Goal: Task Accomplishment & Management: Manage account settings

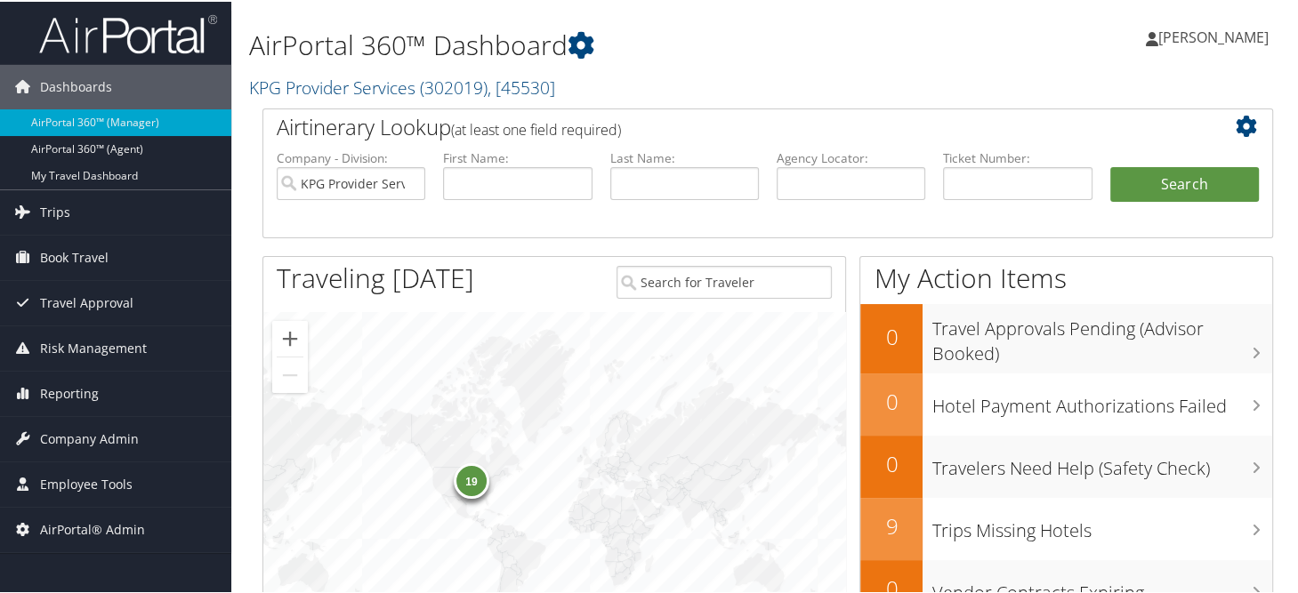
drag, startPoint x: 350, startPoint y: 88, endPoint x: 331, endPoint y: 118, distance: 36.0
click at [350, 88] on link "KPG Provider Services ( 302019 ) , [ 45530 ]" at bounding box center [402, 86] width 306 height 24
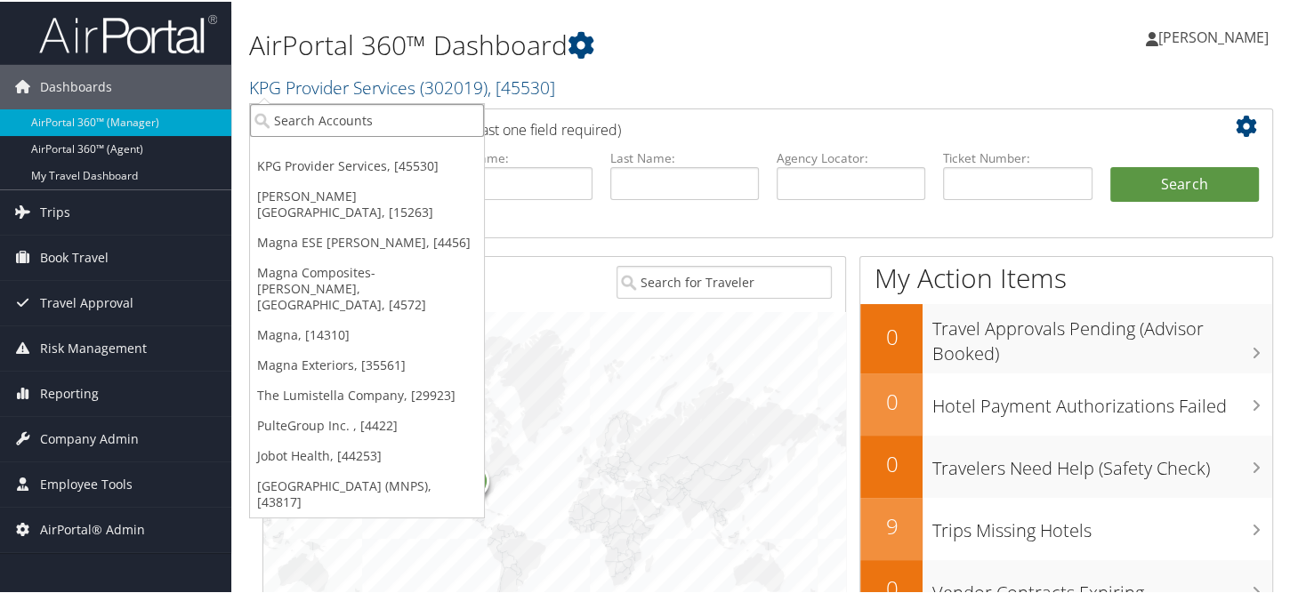
click at [328, 127] on input "search" at bounding box center [367, 118] width 234 height 33
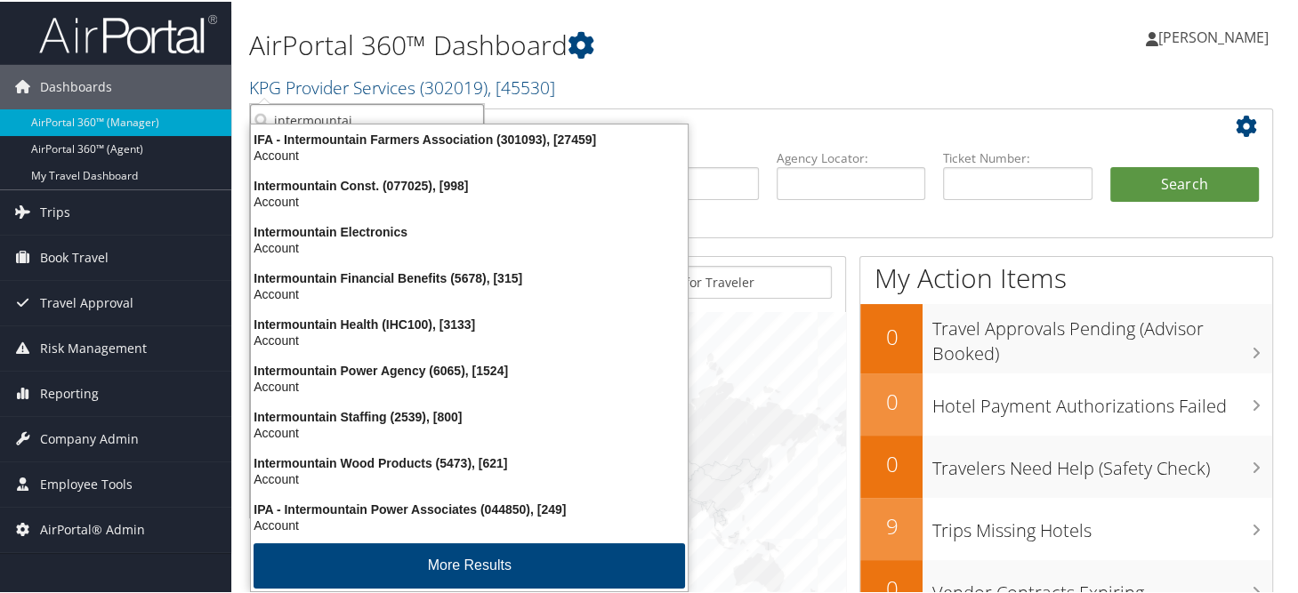
type input "intermountain"
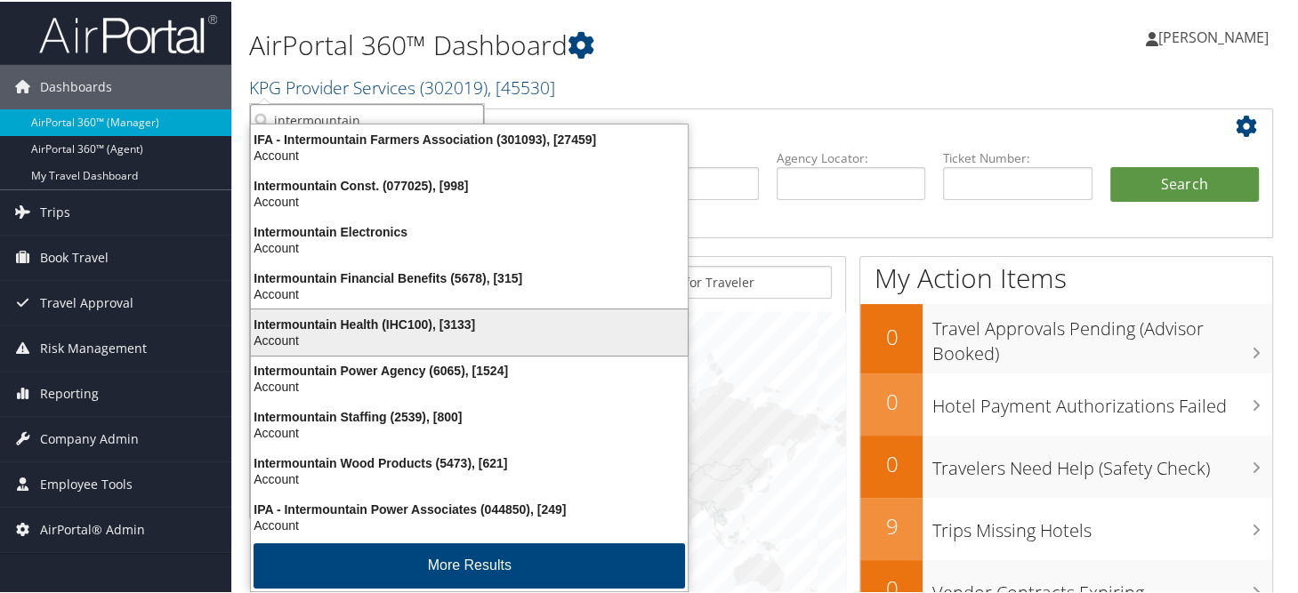
click at [390, 334] on div "Account" at bounding box center [469, 339] width 458 height 16
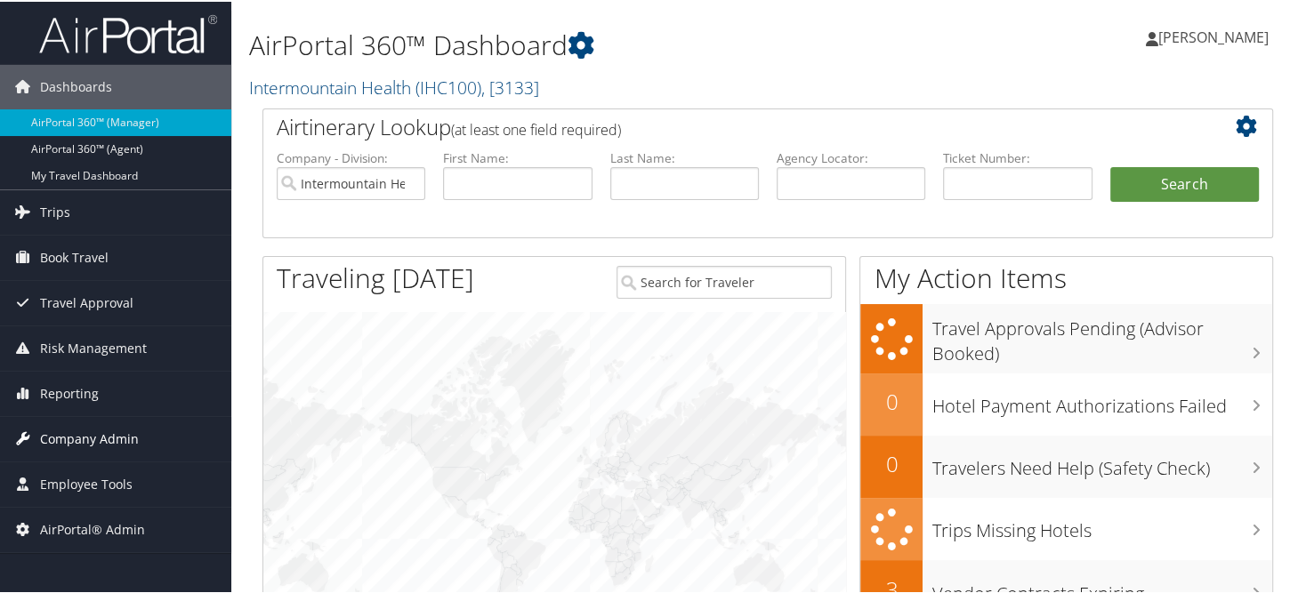
click at [81, 441] on span "Company Admin" at bounding box center [89, 437] width 99 height 44
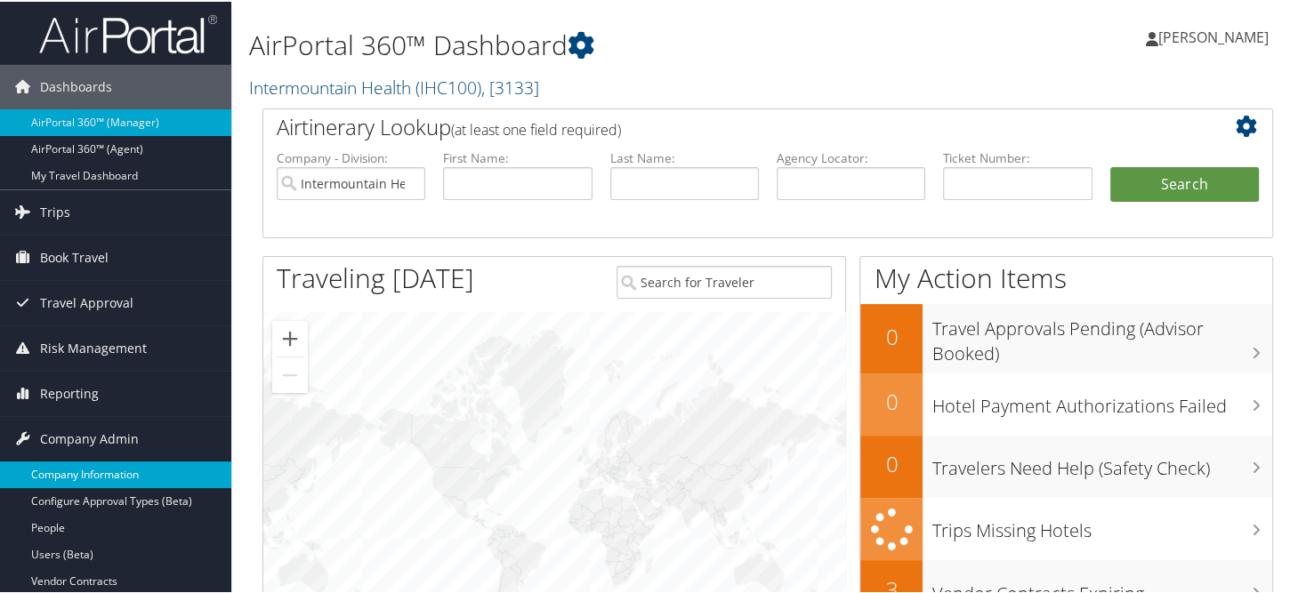
click at [80, 470] on link "Company Information" at bounding box center [115, 473] width 231 height 27
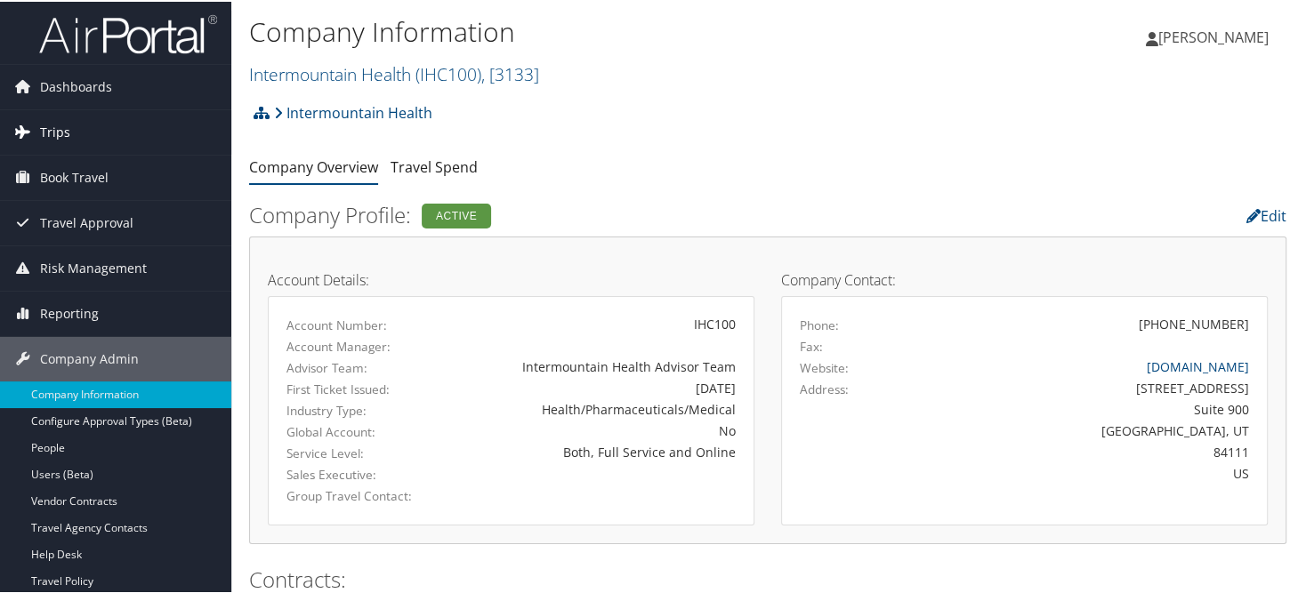
click at [115, 138] on link "Trips" at bounding box center [115, 131] width 231 height 44
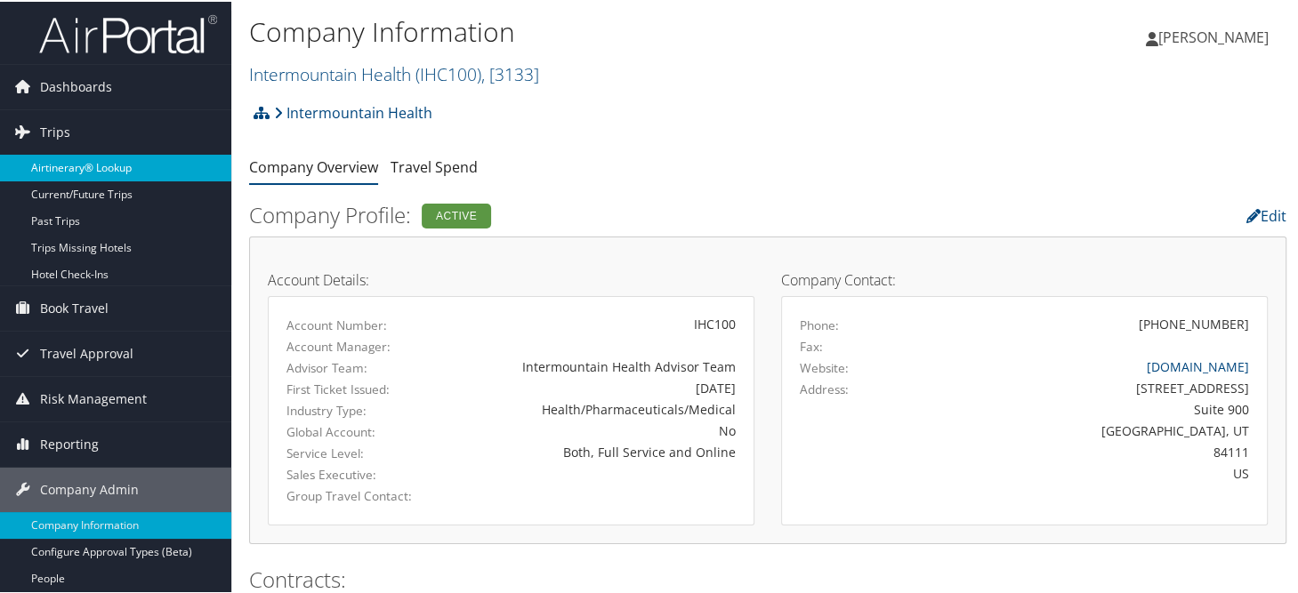
click at [120, 170] on link "Airtinerary® Lookup" at bounding box center [115, 166] width 231 height 27
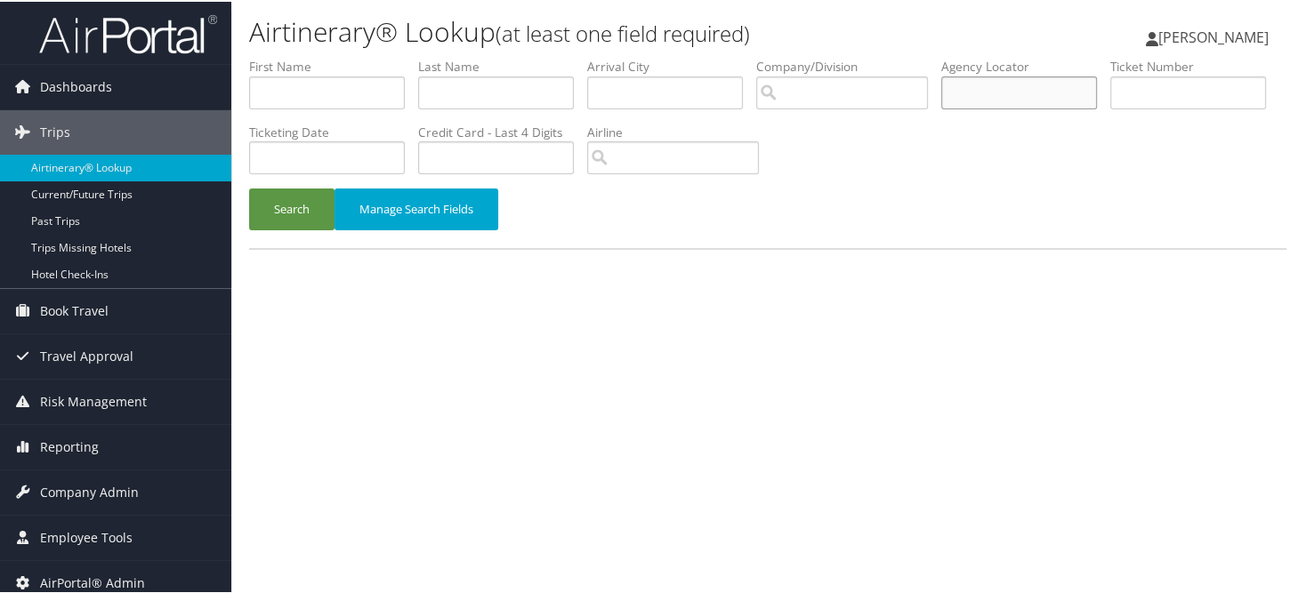
click at [1026, 95] on input "text" at bounding box center [1019, 91] width 156 height 33
paste input "DJ2VMS"
type input "DJ2VMS"
click at [265, 198] on button "Search" at bounding box center [291, 208] width 85 height 42
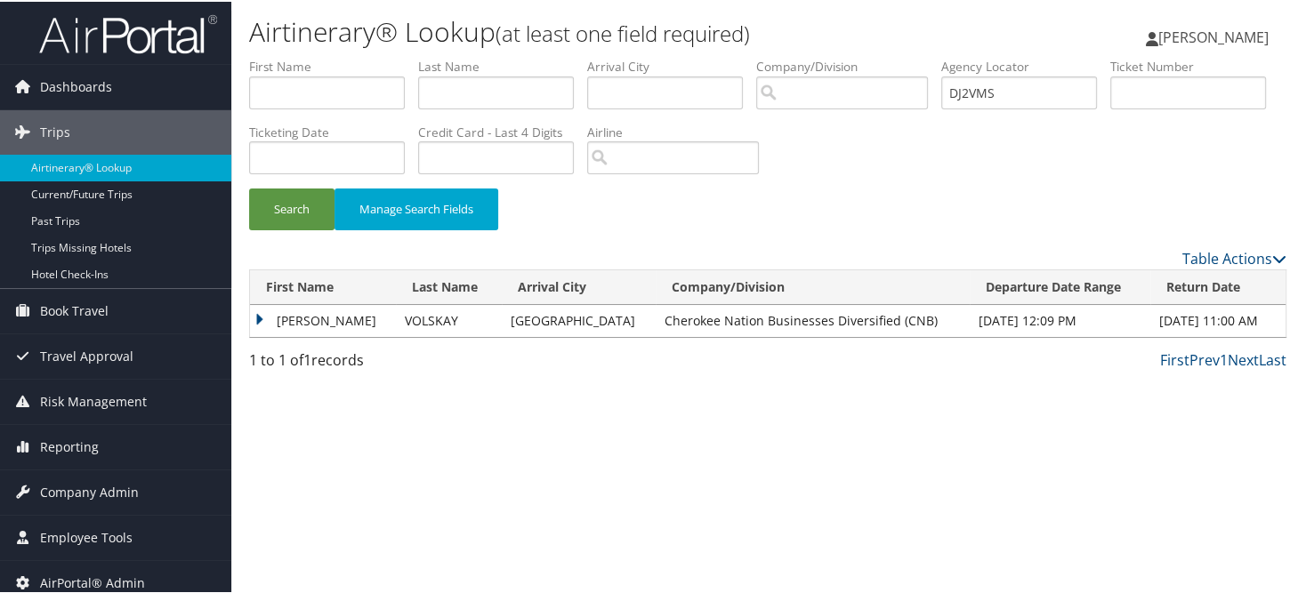
click at [262, 313] on td "VICTOR THEODORE" at bounding box center [323, 319] width 146 height 32
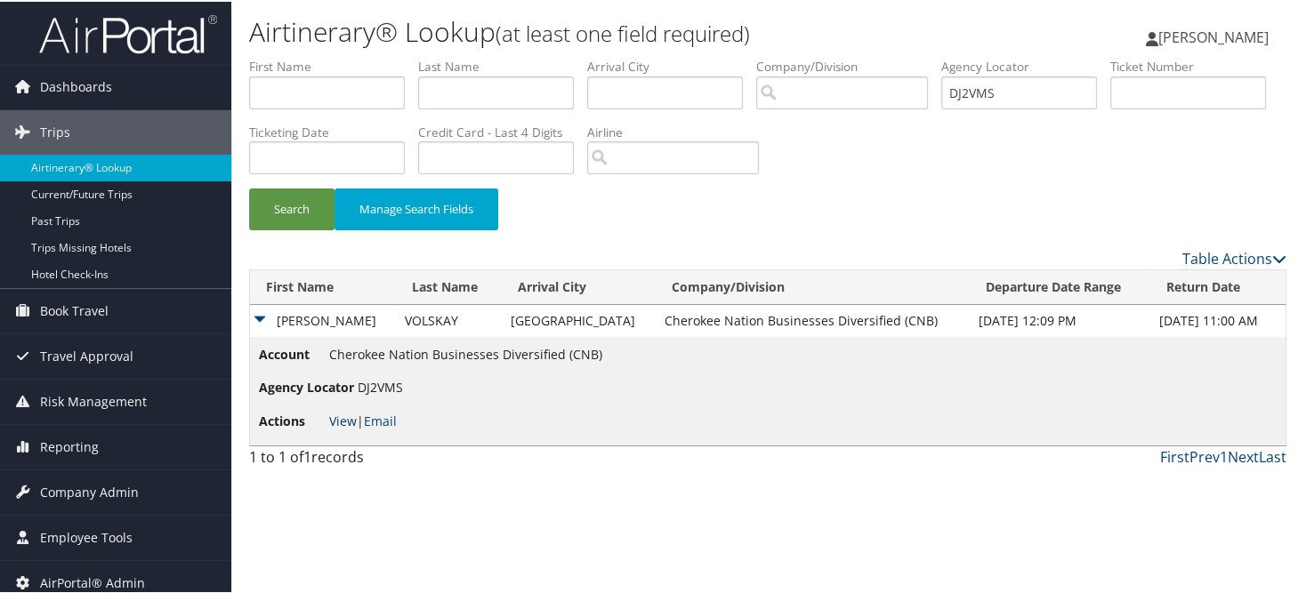
click at [346, 417] on link "View" at bounding box center [343, 419] width 28 height 17
drag, startPoint x: 1024, startPoint y: 92, endPoint x: 963, endPoint y: 92, distance: 60.5
click at [963, 56] on ul "First Name Last Name Departure City Arrival City Company/Division Airport/City …" at bounding box center [767, 56] width 1037 height 0
paste input "DM9SR2"
type input "DM9SR2"
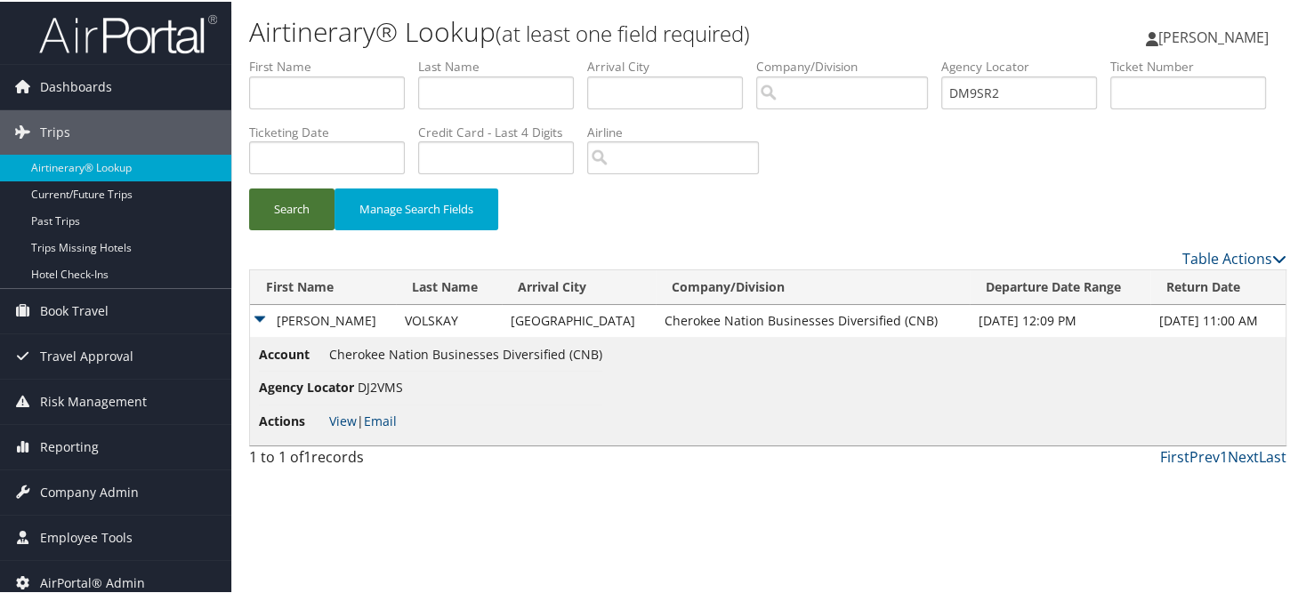
click at [289, 220] on button "Search" at bounding box center [291, 208] width 85 height 42
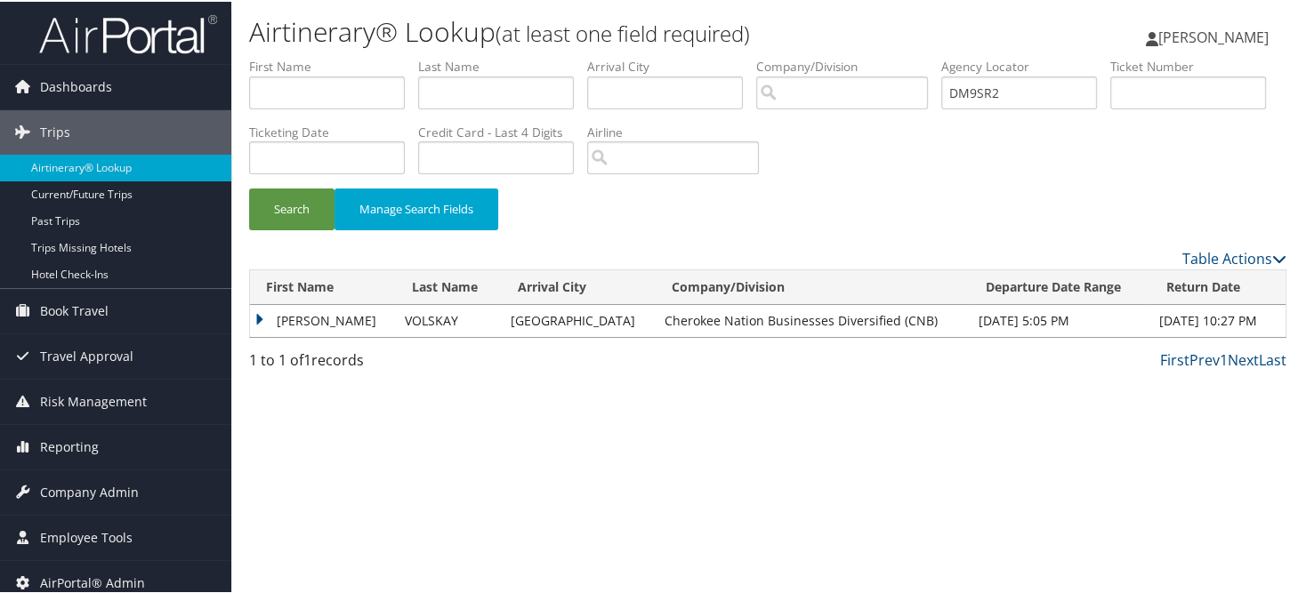
click at [261, 318] on td "VICTOR THEODORE" at bounding box center [323, 319] width 146 height 32
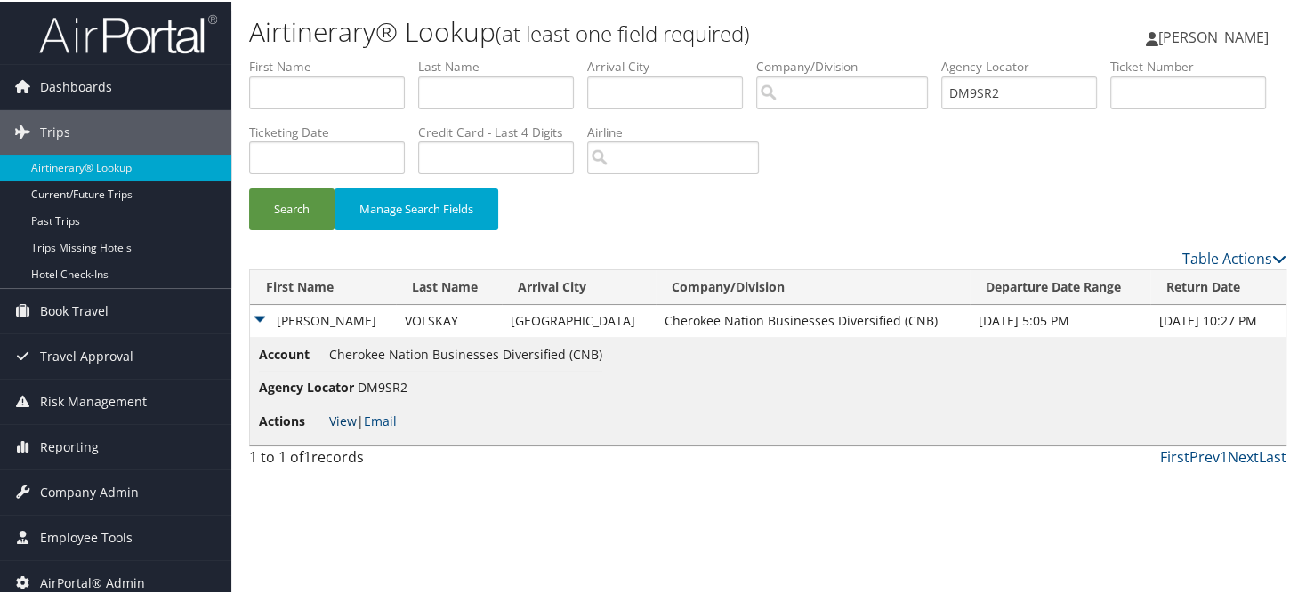
click at [342, 419] on link "View" at bounding box center [343, 419] width 28 height 17
click at [59, 479] on span "Company Admin" at bounding box center [89, 491] width 99 height 44
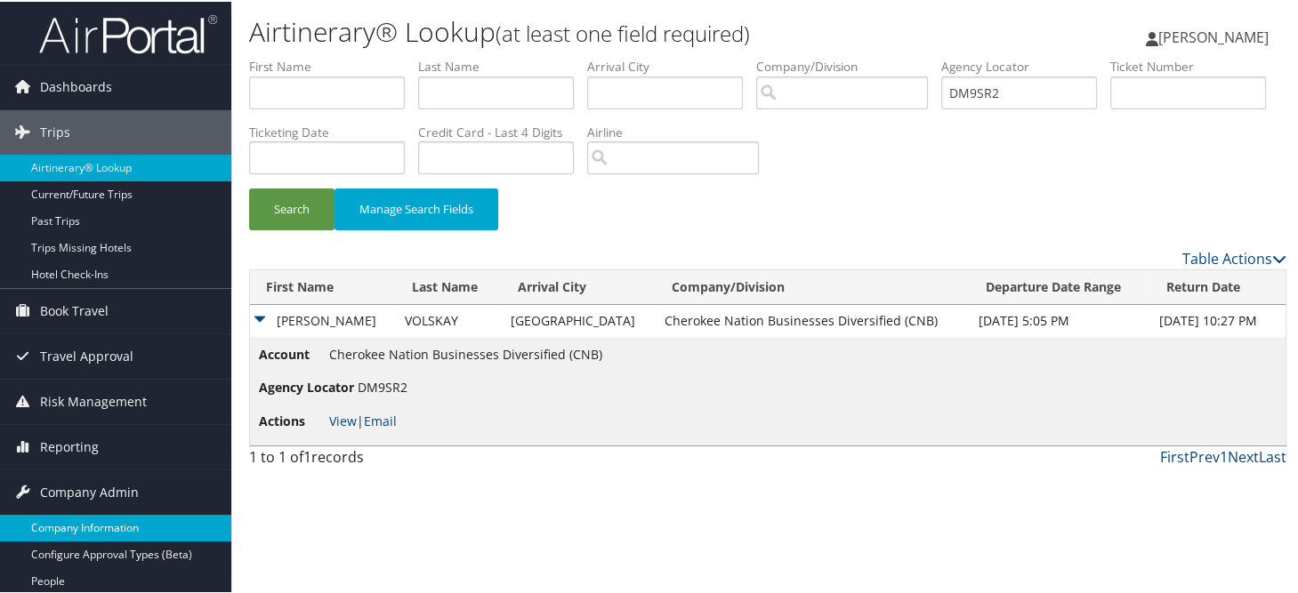
click at [61, 523] on link "Company Information" at bounding box center [115, 526] width 231 height 27
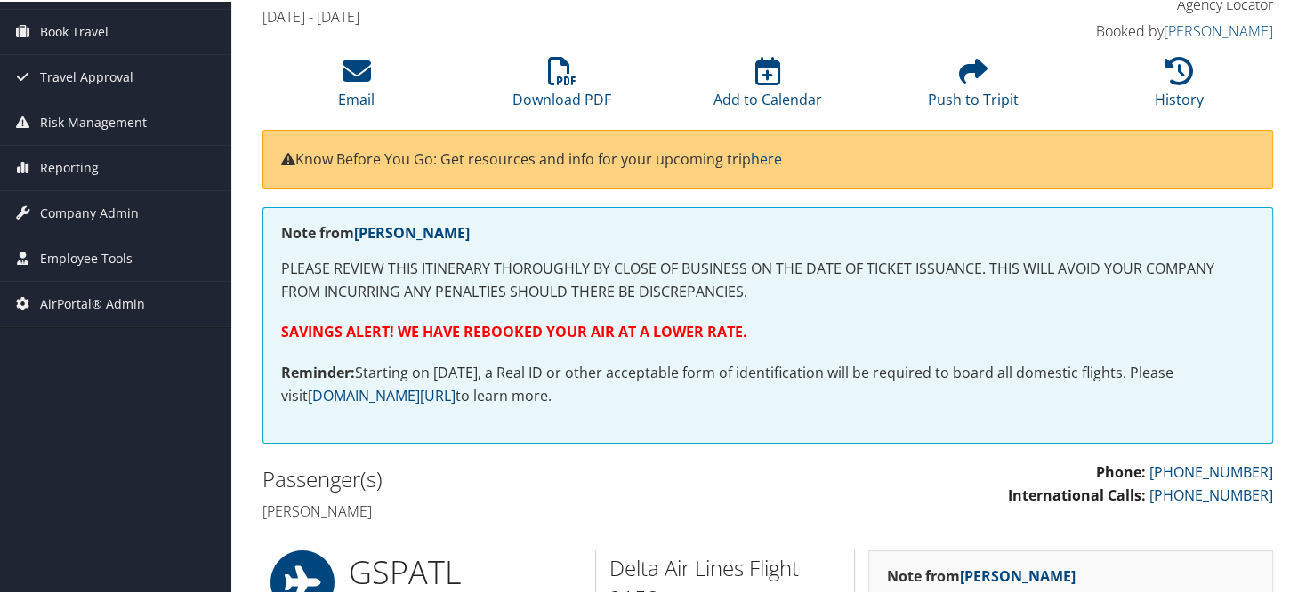
scroll to position [89, 0]
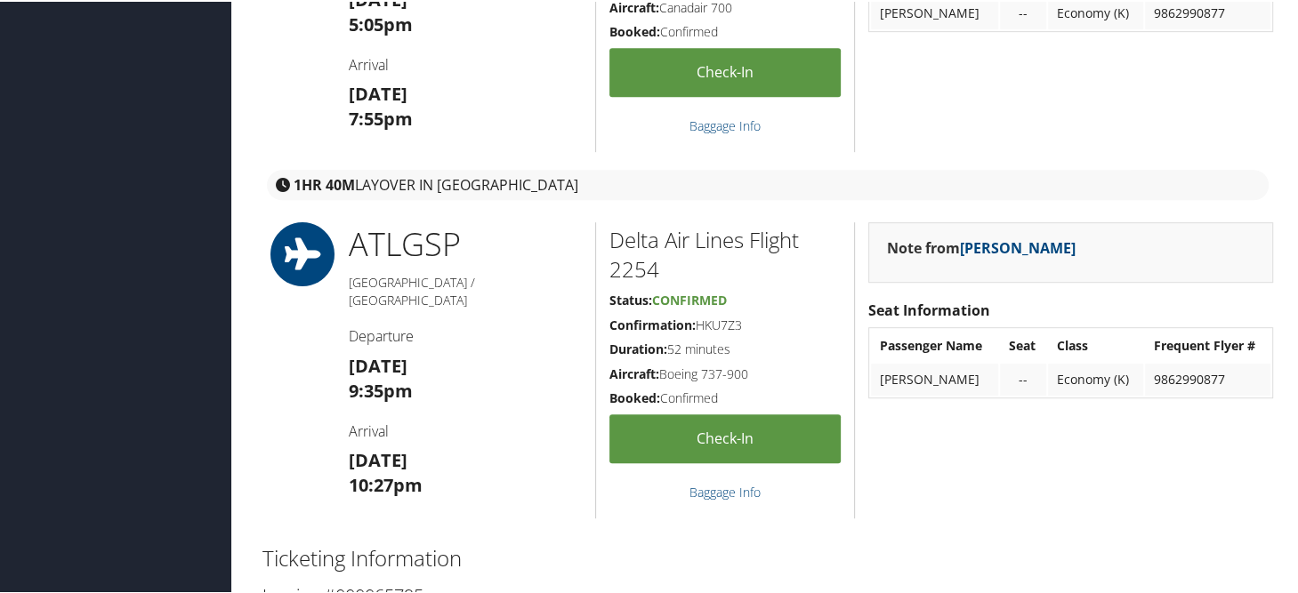
scroll to position [1245, 0]
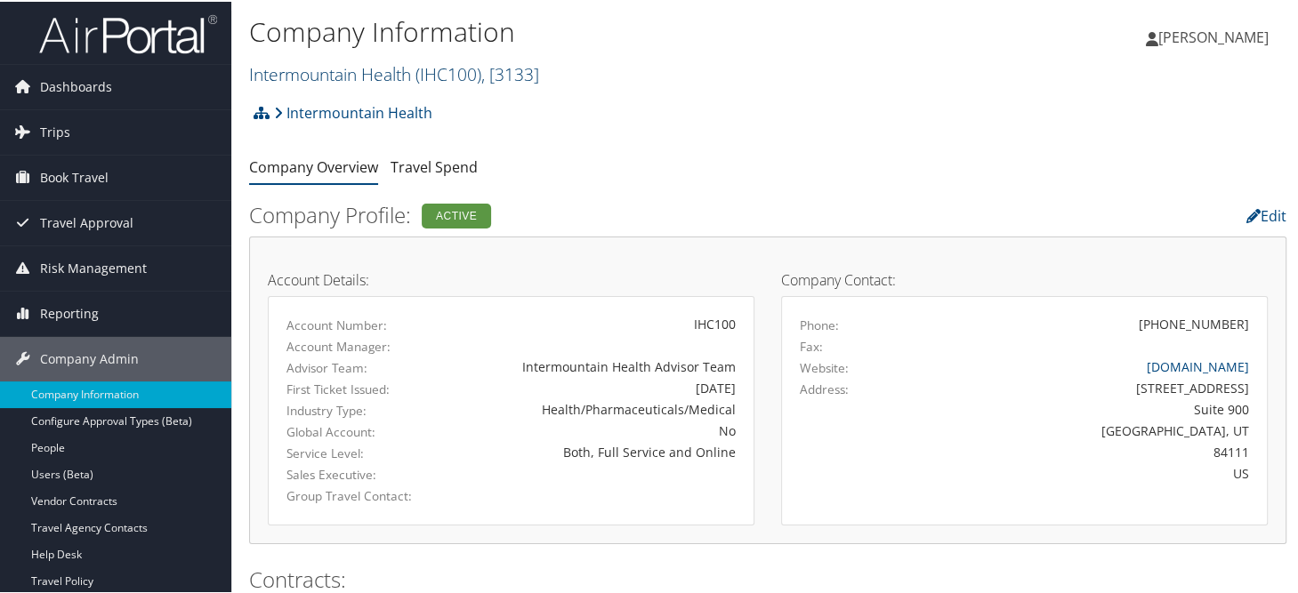
click at [358, 73] on link "Intermountain Health ( IHC100 ) , [ 3133 ]" at bounding box center [394, 72] width 290 height 24
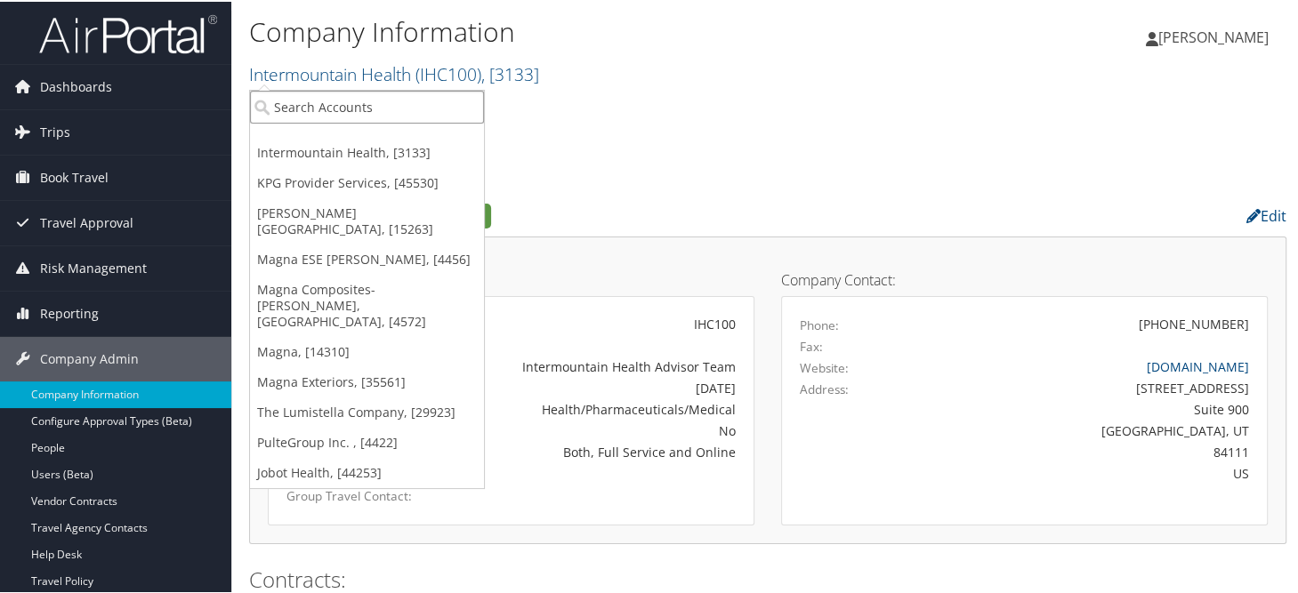
click at [343, 108] on input "search" at bounding box center [367, 105] width 234 height 33
type input "temple"
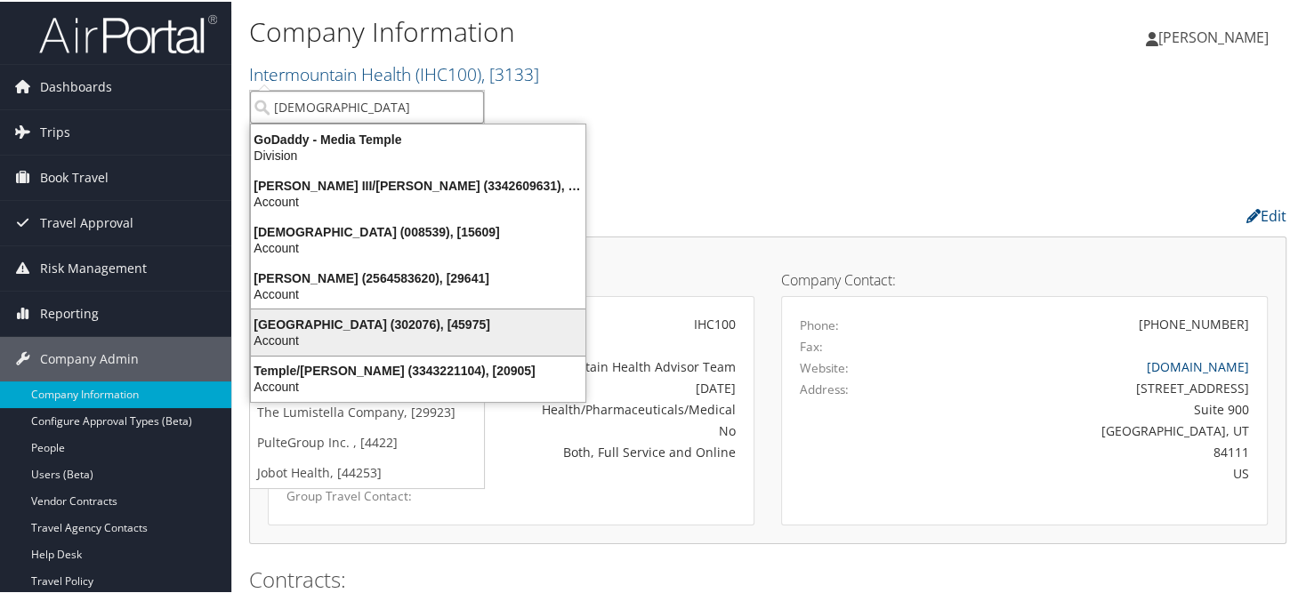
click at [333, 331] on div "Account" at bounding box center [418, 339] width 356 height 16
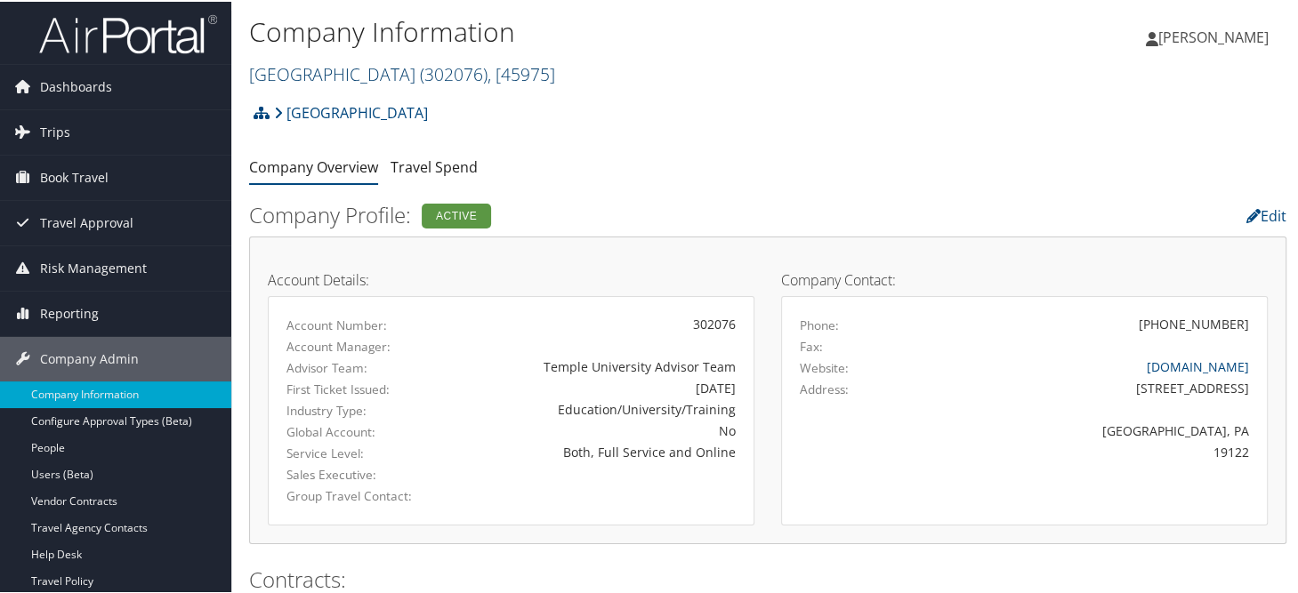
click at [341, 64] on link "[GEOGRAPHIC_DATA] ( 302076 ) , [ 45975 ]" at bounding box center [402, 72] width 306 height 24
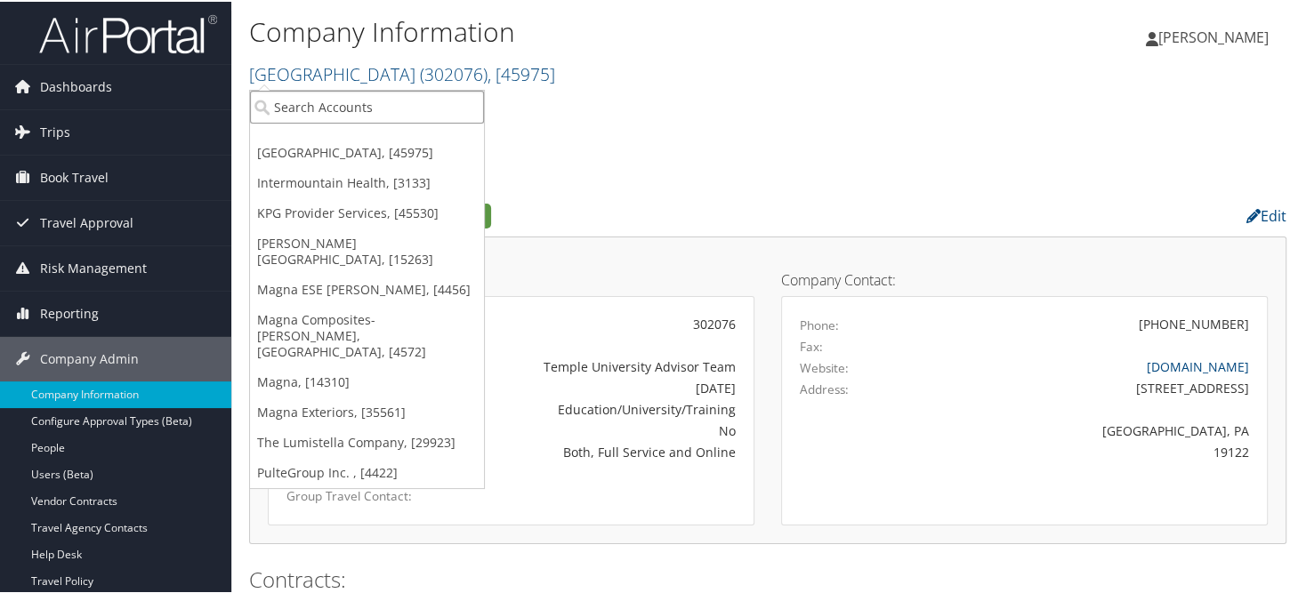
click at [331, 109] on input "search" at bounding box center [367, 105] width 234 height 33
type input "sovos"
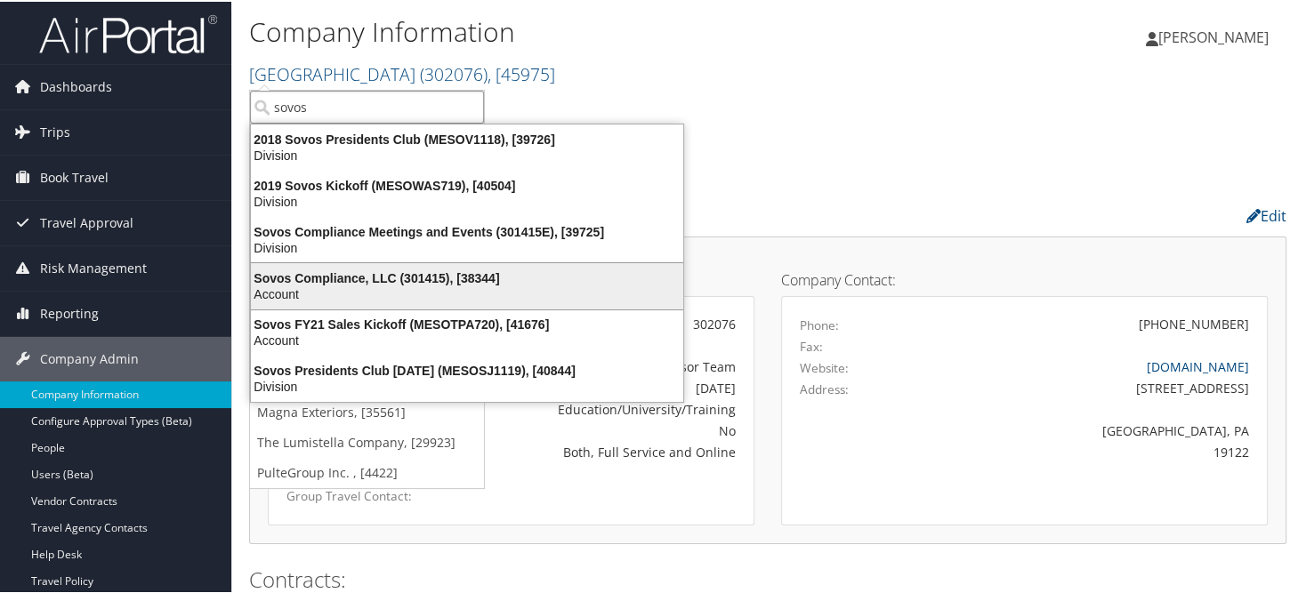
click at [324, 270] on div "Sovos Compliance, LLC (301415), [38344]" at bounding box center [467, 277] width 454 height 16
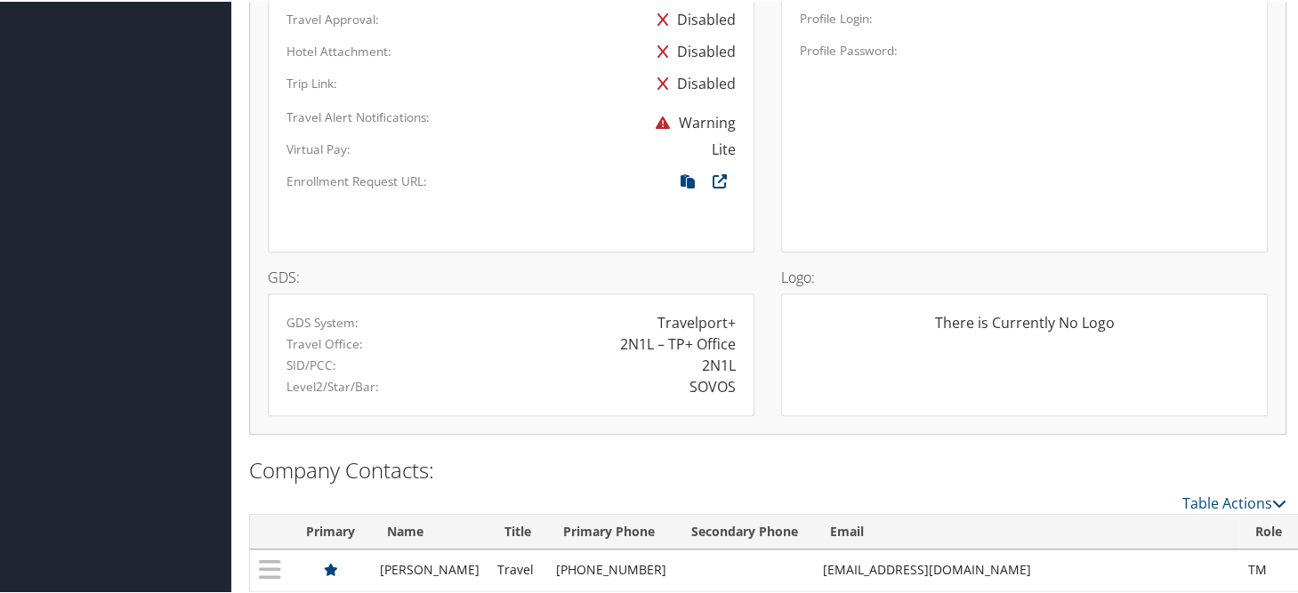
scroll to position [1245, 0]
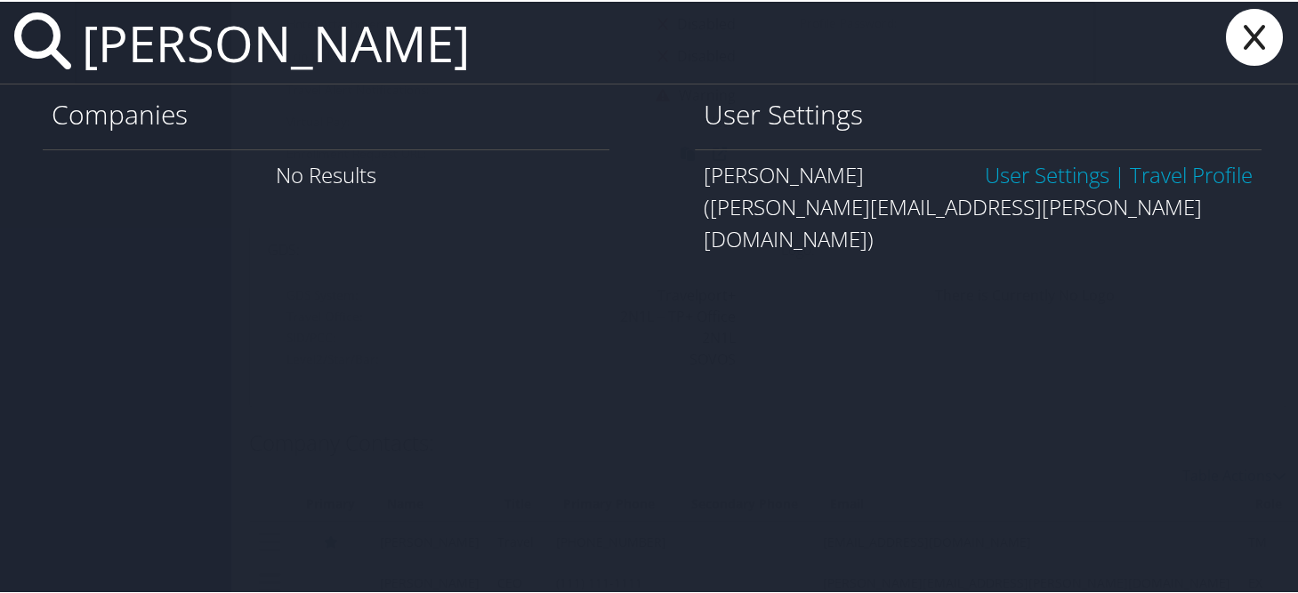
type input "[PERSON_NAME]"
click at [989, 153] on div "Tina Caraco User Settings | Travel Profile (tina.caraco@sovos.com)" at bounding box center [978, 205] width 567 height 115
click at [992, 162] on link "User Settings" at bounding box center [1047, 172] width 125 height 29
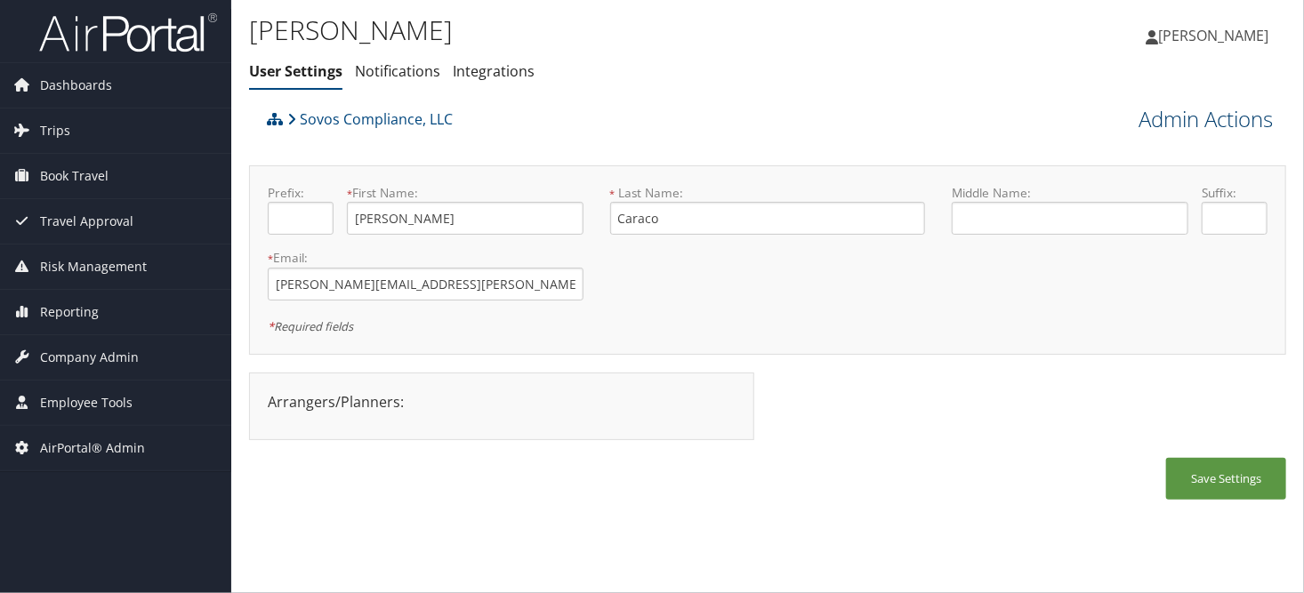
click at [1172, 125] on link "Admin Actions" at bounding box center [1205, 119] width 134 height 30
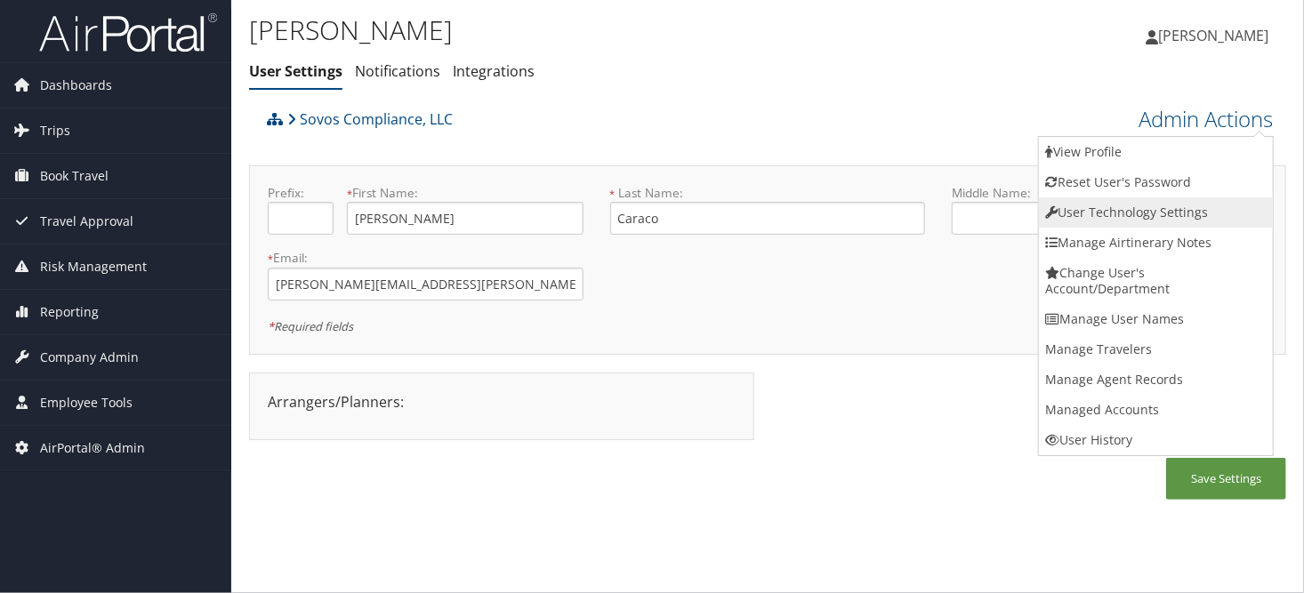
click at [1058, 211] on link "User Technology Settings" at bounding box center [1156, 212] width 234 height 30
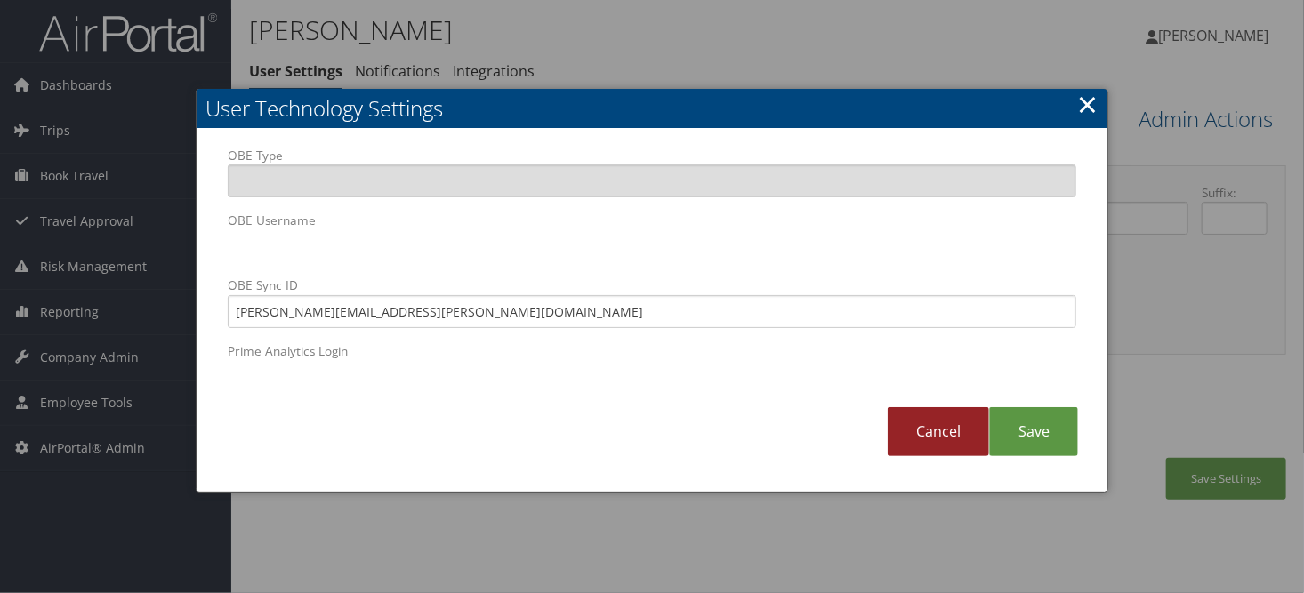
click at [925, 427] on link "Cancel" at bounding box center [938, 431] width 101 height 49
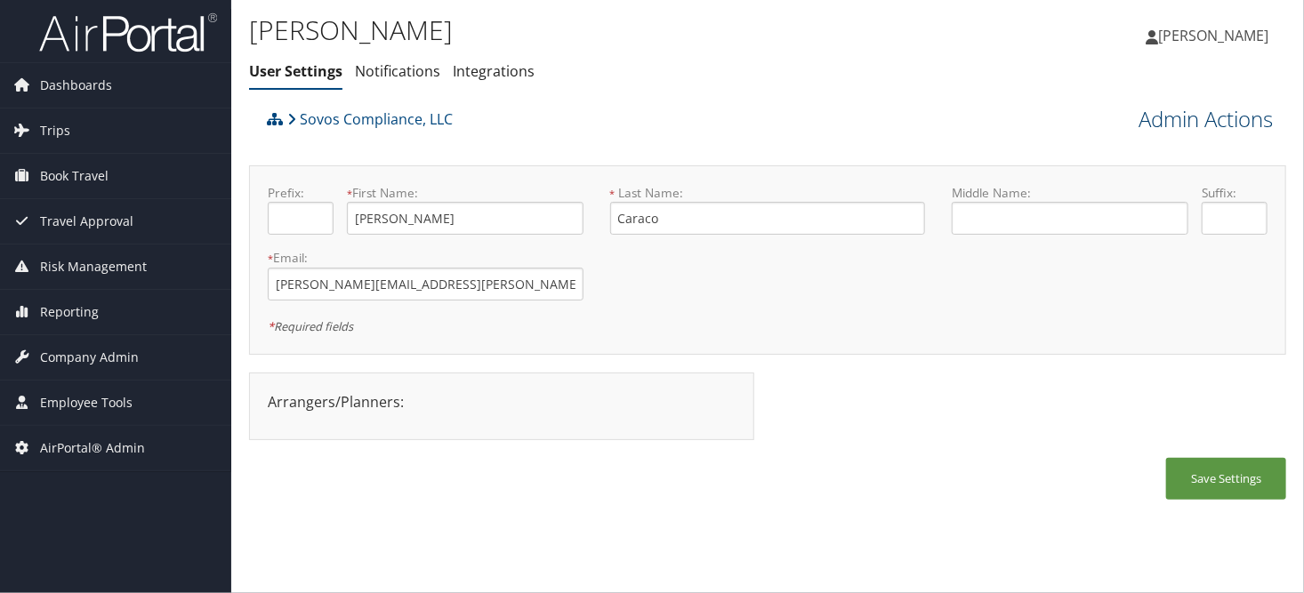
drag, startPoint x: 1146, startPoint y: 106, endPoint x: 1171, endPoint y: 117, distance: 27.9
click at [1144, 106] on link "Admin Actions" at bounding box center [1205, 119] width 134 height 30
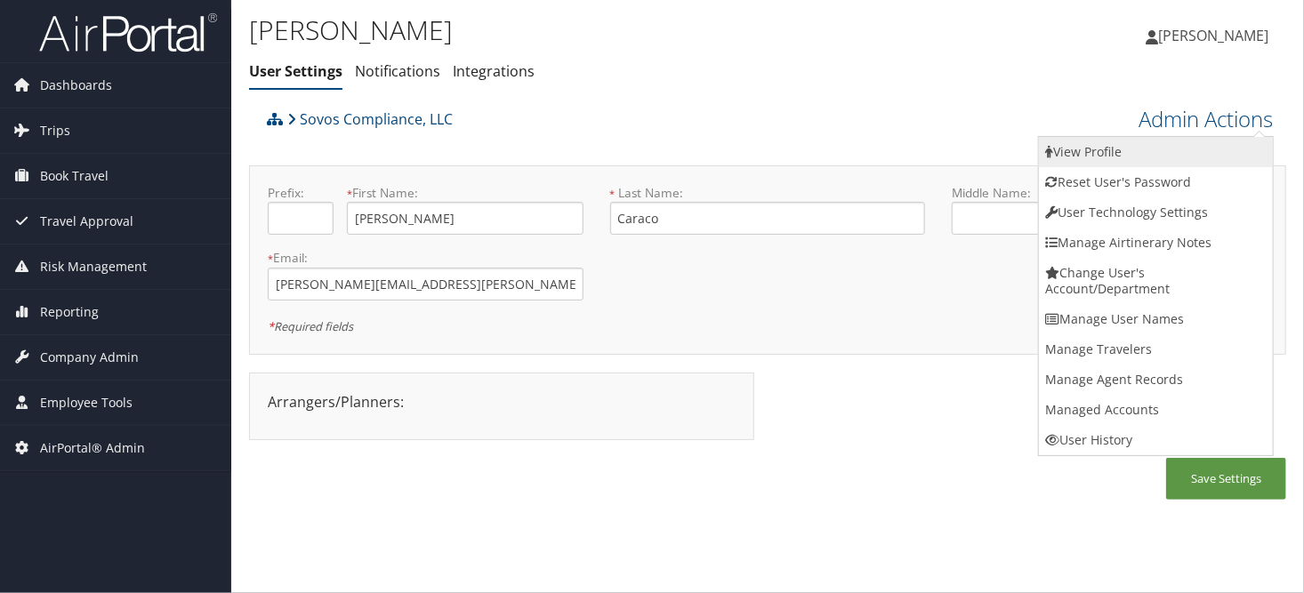
click at [1108, 146] on link "View Profile" at bounding box center [1156, 152] width 234 height 30
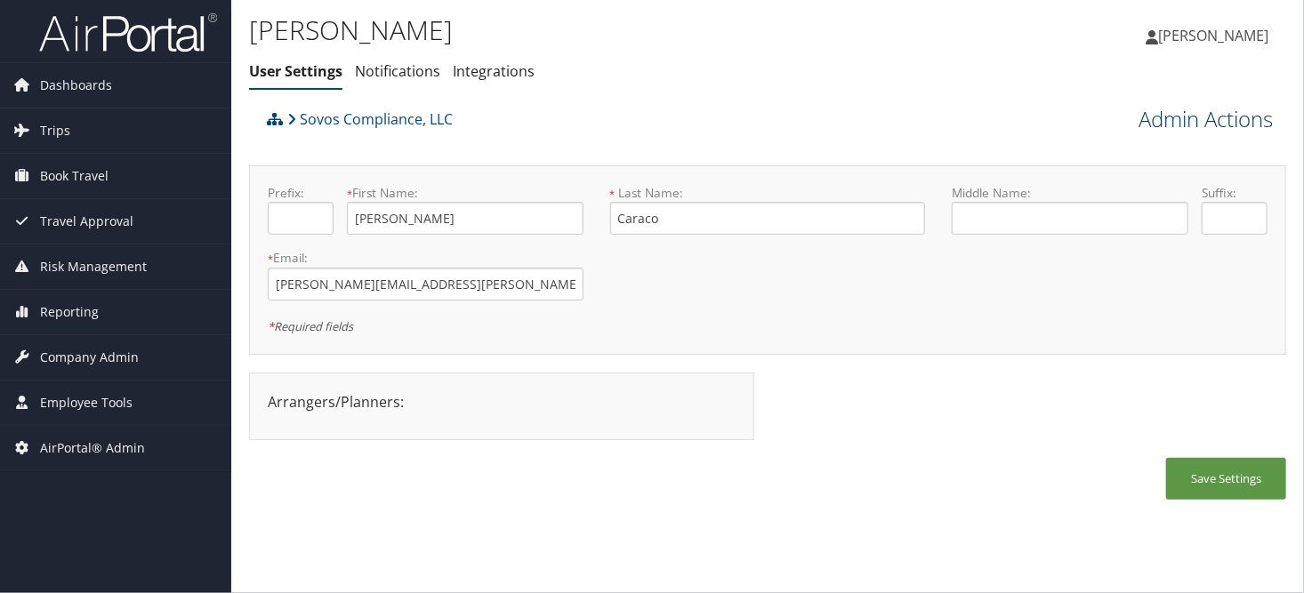
click at [1185, 123] on link "Admin Actions" at bounding box center [1205, 119] width 134 height 30
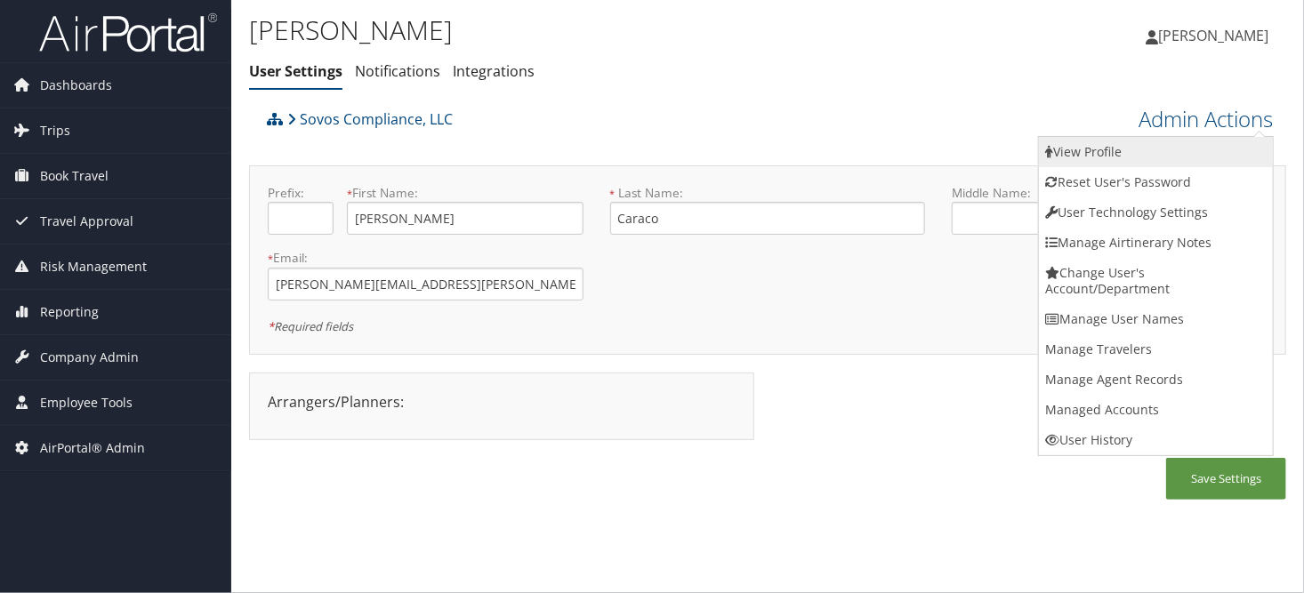
click at [1119, 149] on link "View Profile" at bounding box center [1156, 152] width 234 height 30
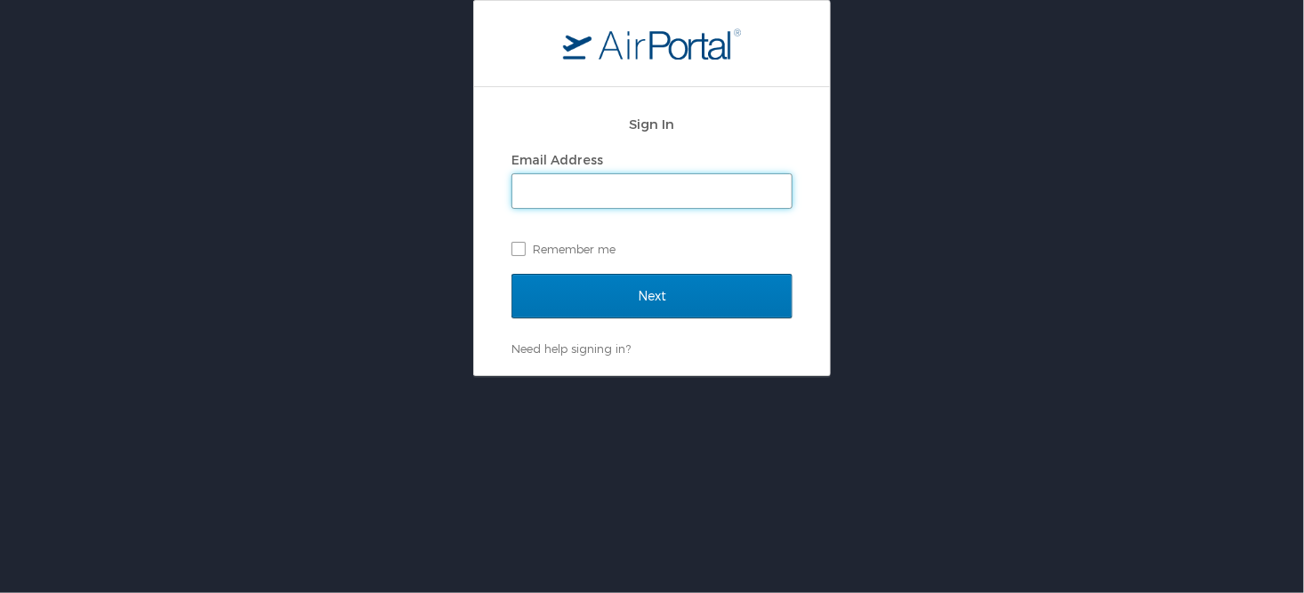
click at [625, 196] on input "Email Address" at bounding box center [651, 191] width 279 height 34
type input "[PERSON_NAME][EMAIL_ADDRESS][PERSON_NAME][DOMAIN_NAME]"
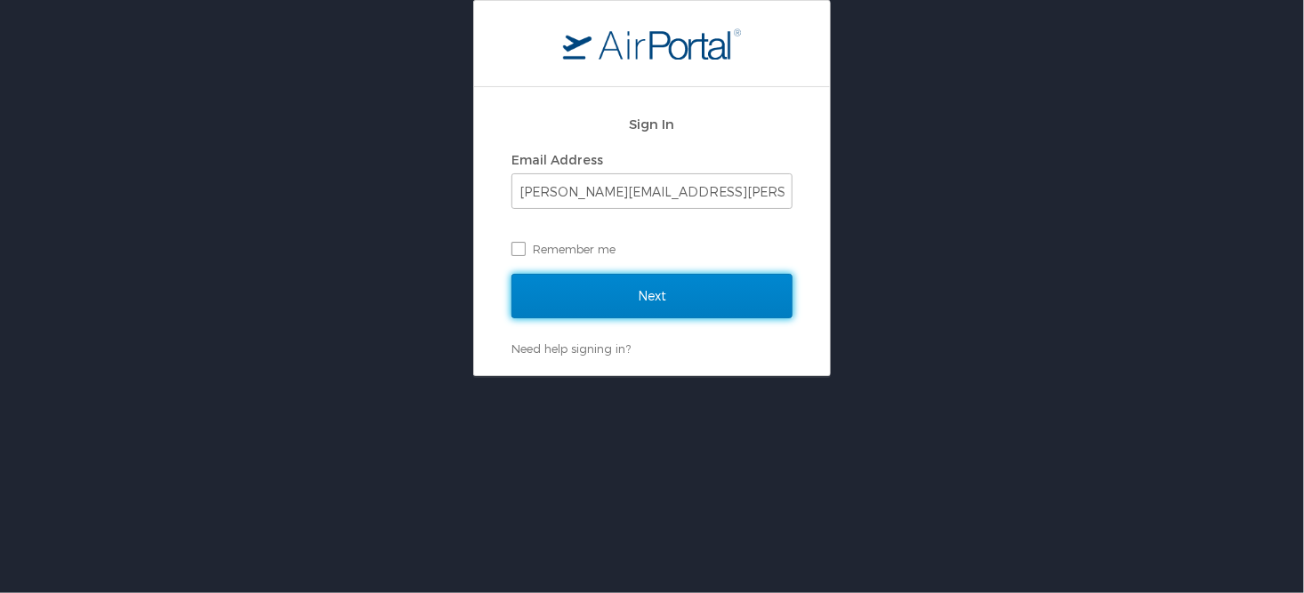
click at [631, 296] on input "Next" at bounding box center [651, 296] width 281 height 44
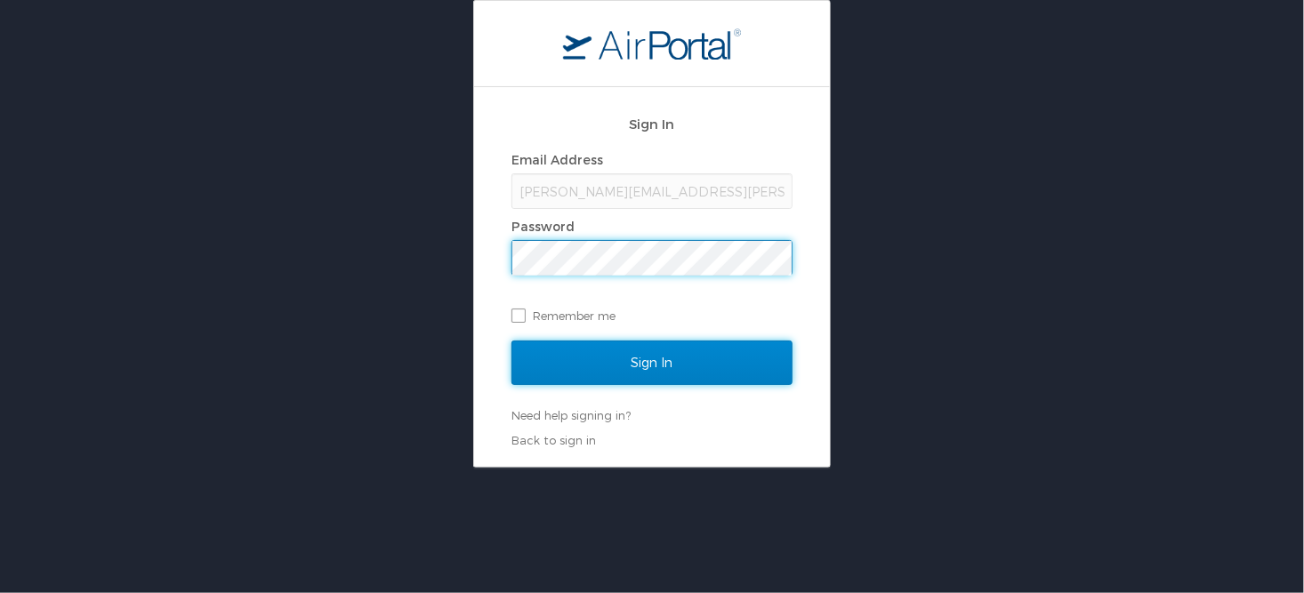
click at [664, 379] on input "Sign In" at bounding box center [651, 363] width 281 height 44
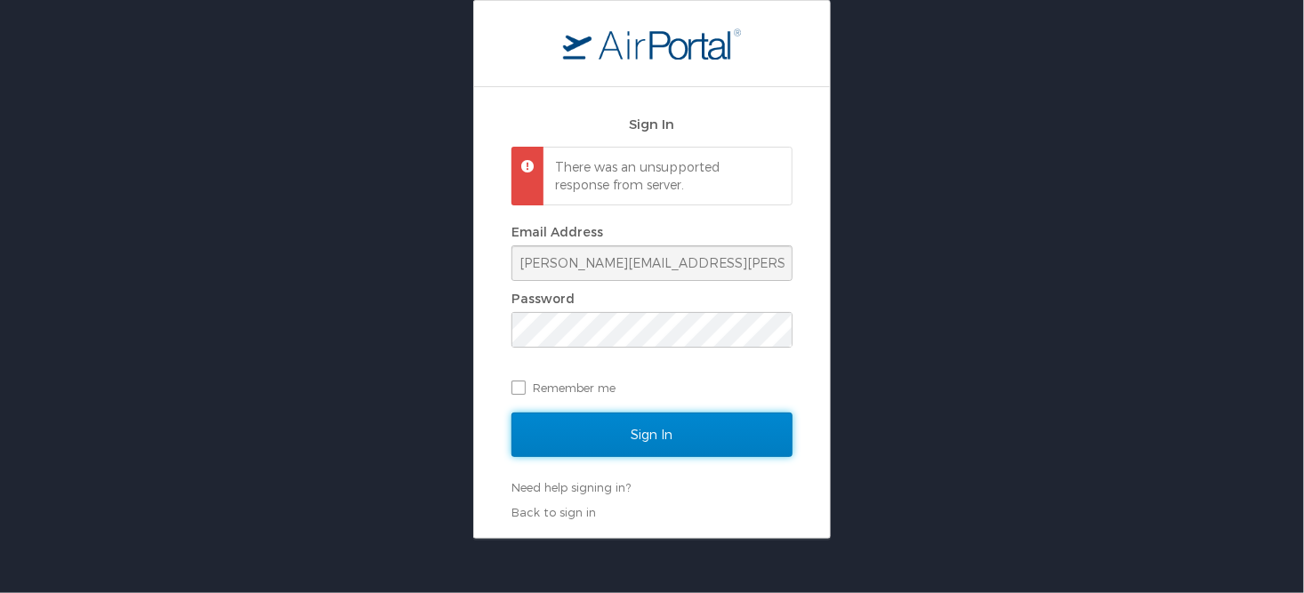
click at [596, 435] on input "Sign In" at bounding box center [651, 435] width 281 height 44
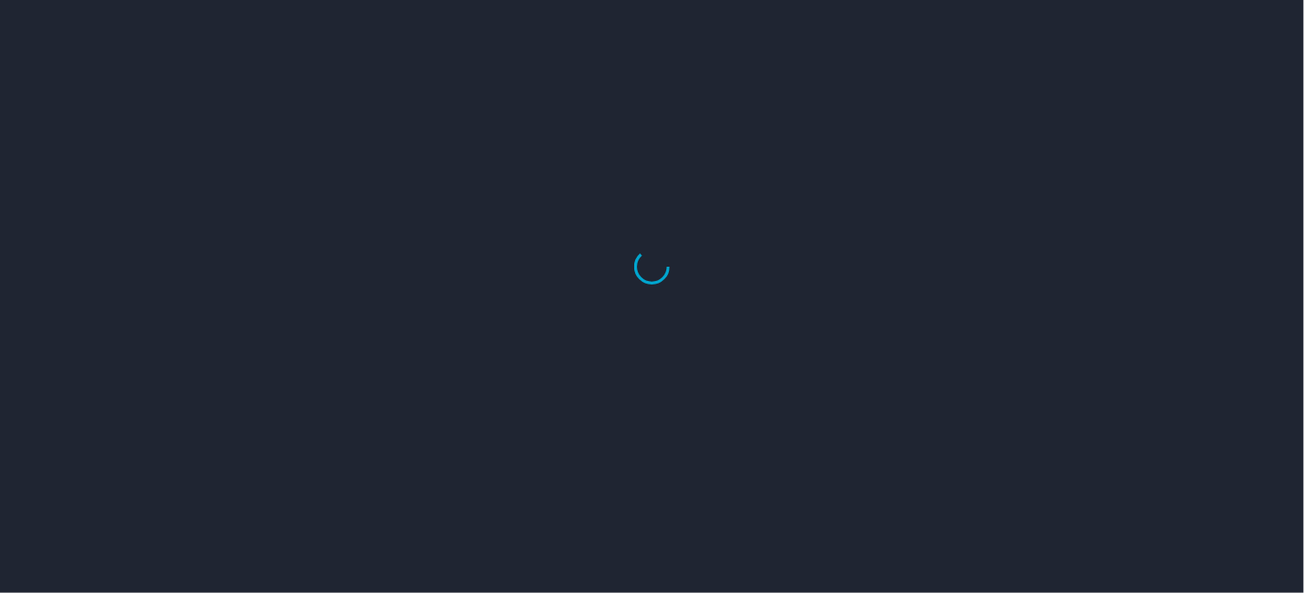
select select "US"
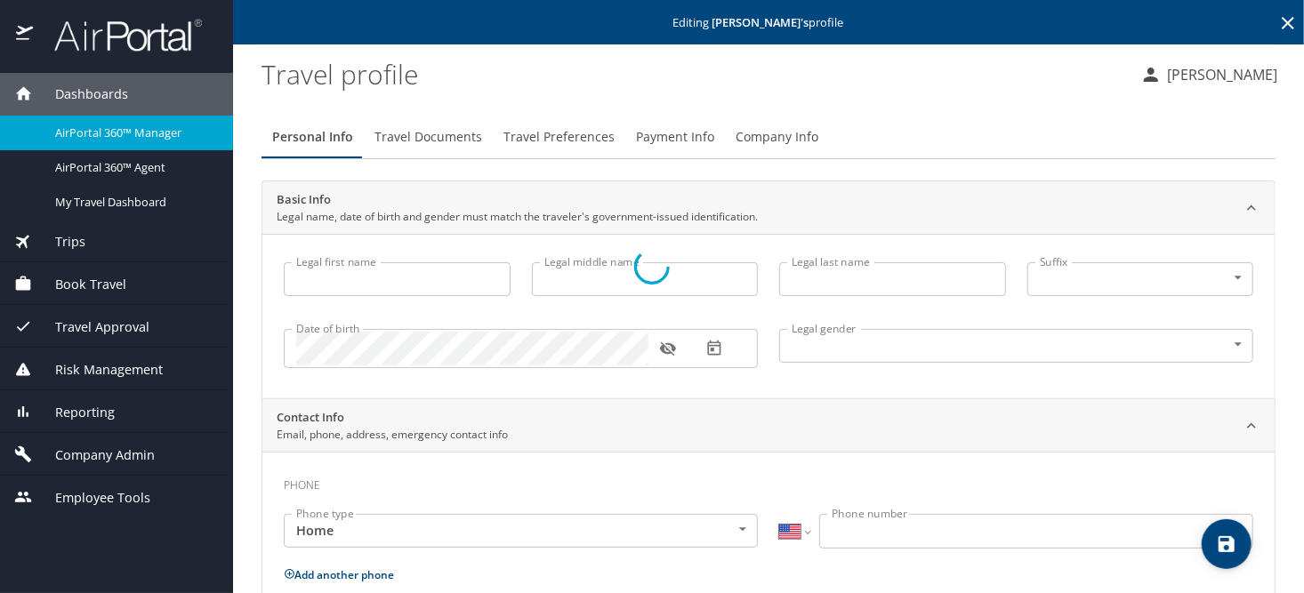
type input "[PERSON_NAME]"
type input "Caraco"
type input "[DEMOGRAPHIC_DATA]"
type input "Derol"
type input "Caraco"
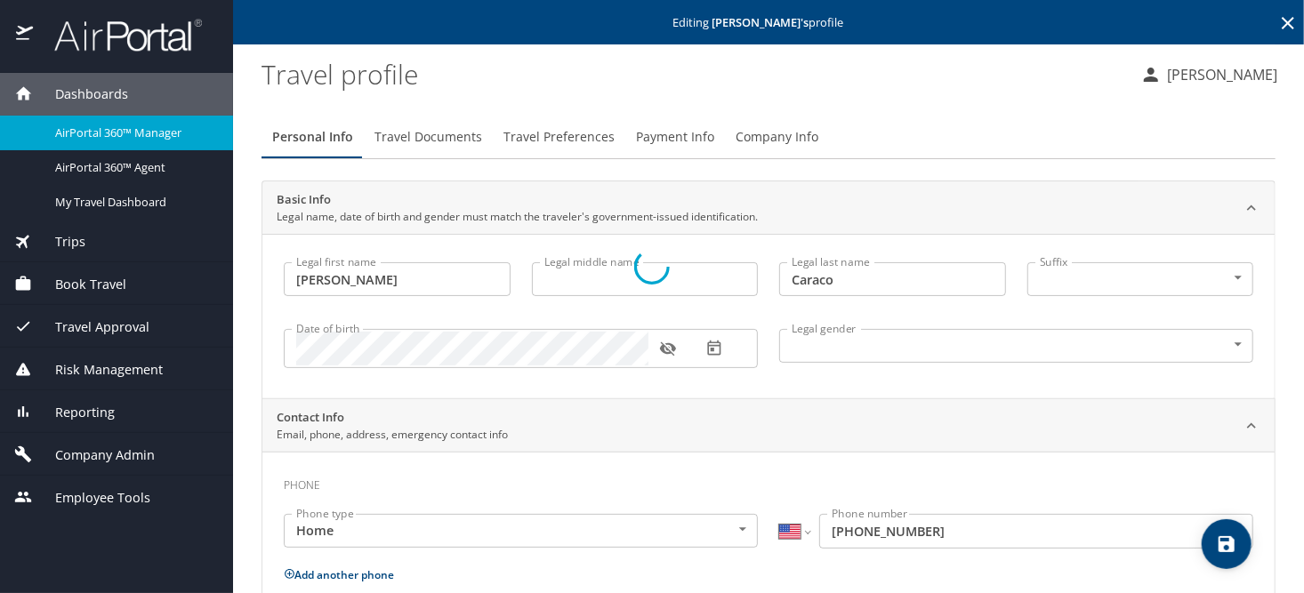
select select "JP"
type input "89435664"
select select "US"
select select "JP"
select select "EG"
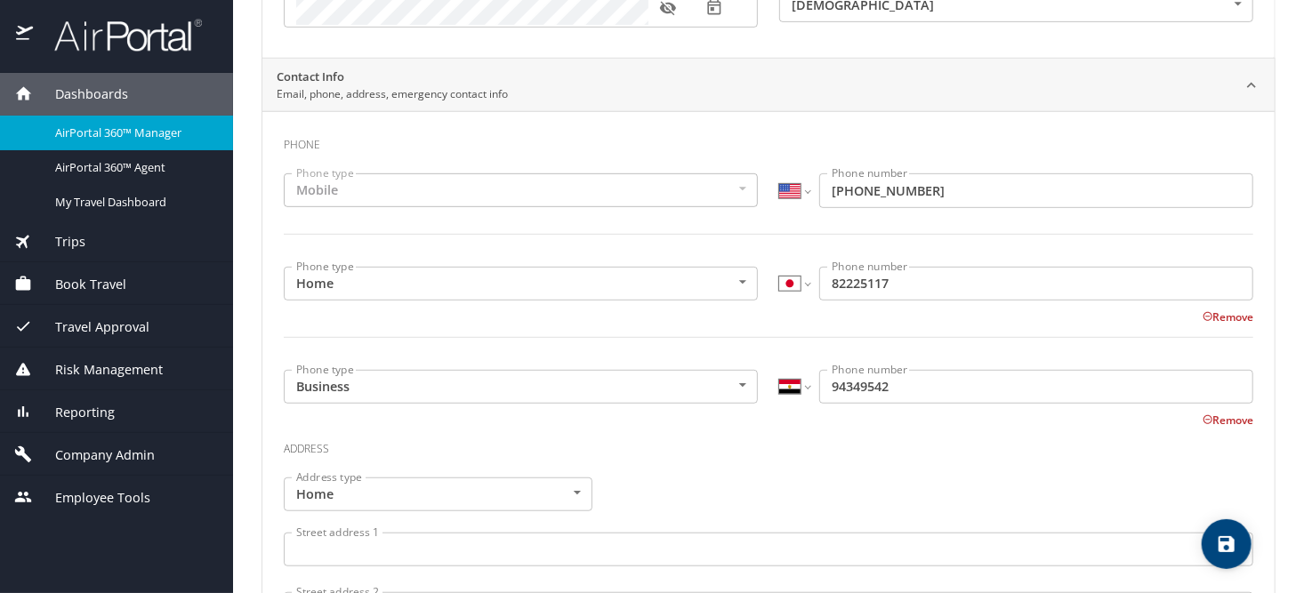
scroll to position [445, 0]
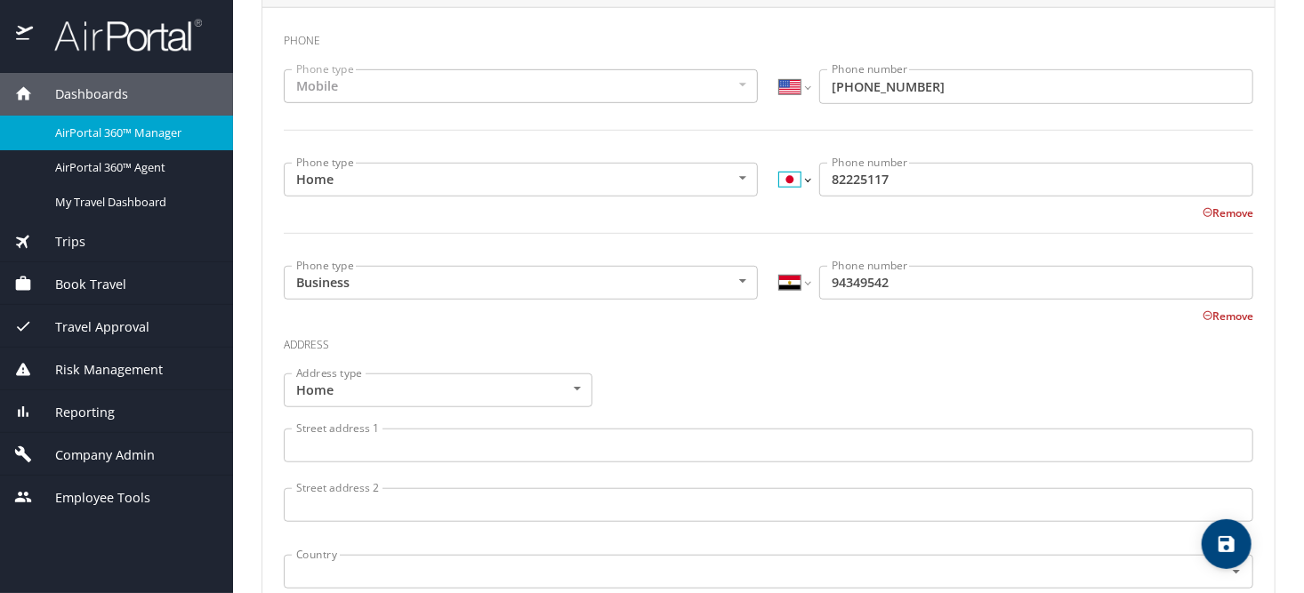
click at [798, 181] on select "International [GEOGRAPHIC_DATA] [GEOGRAPHIC_DATA] [GEOGRAPHIC_DATA] [GEOGRAPHIC…" at bounding box center [794, 180] width 30 height 34
select select "AE"
type input "822 25117"
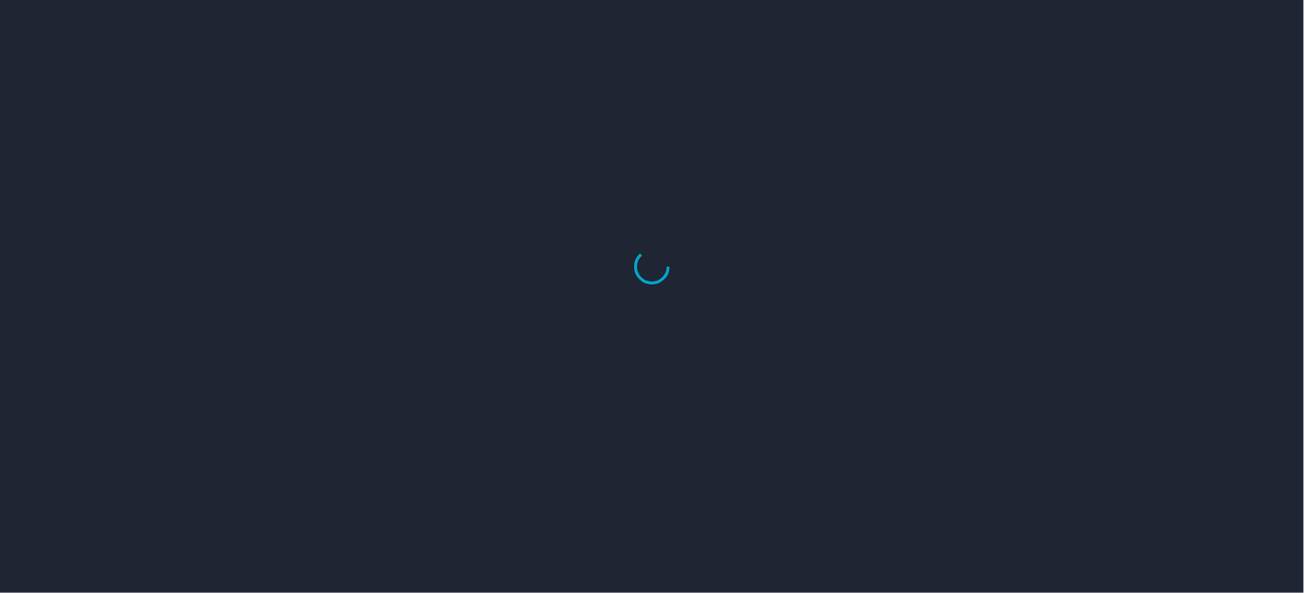
select select "US"
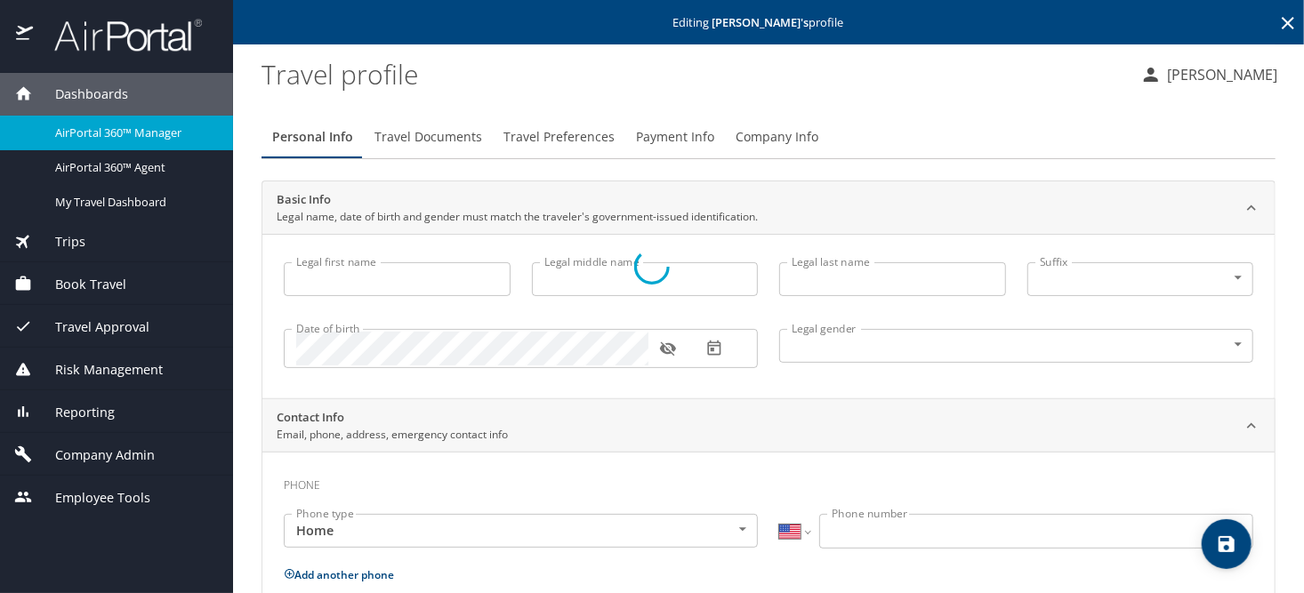
type input "[PERSON_NAME]"
type input "Caraco"
type input "[DEMOGRAPHIC_DATA]"
type input "Derol"
type input "Caraco"
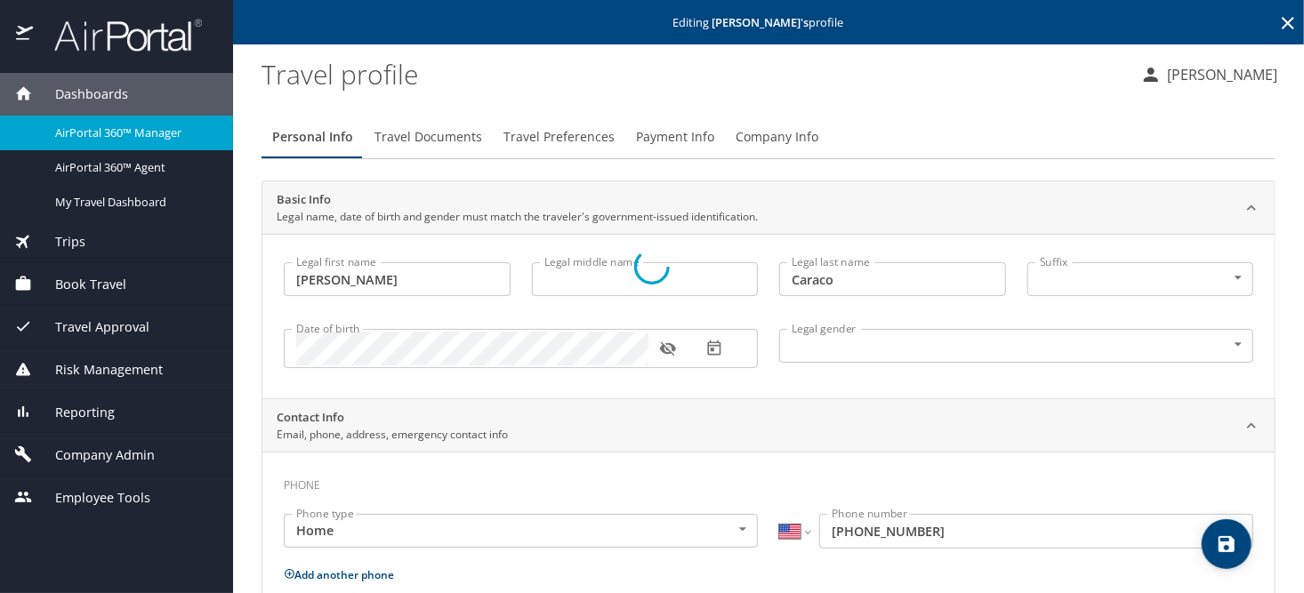
select select "JP"
type input "89435664"
select select "US"
select select "JP"
select select "EG"
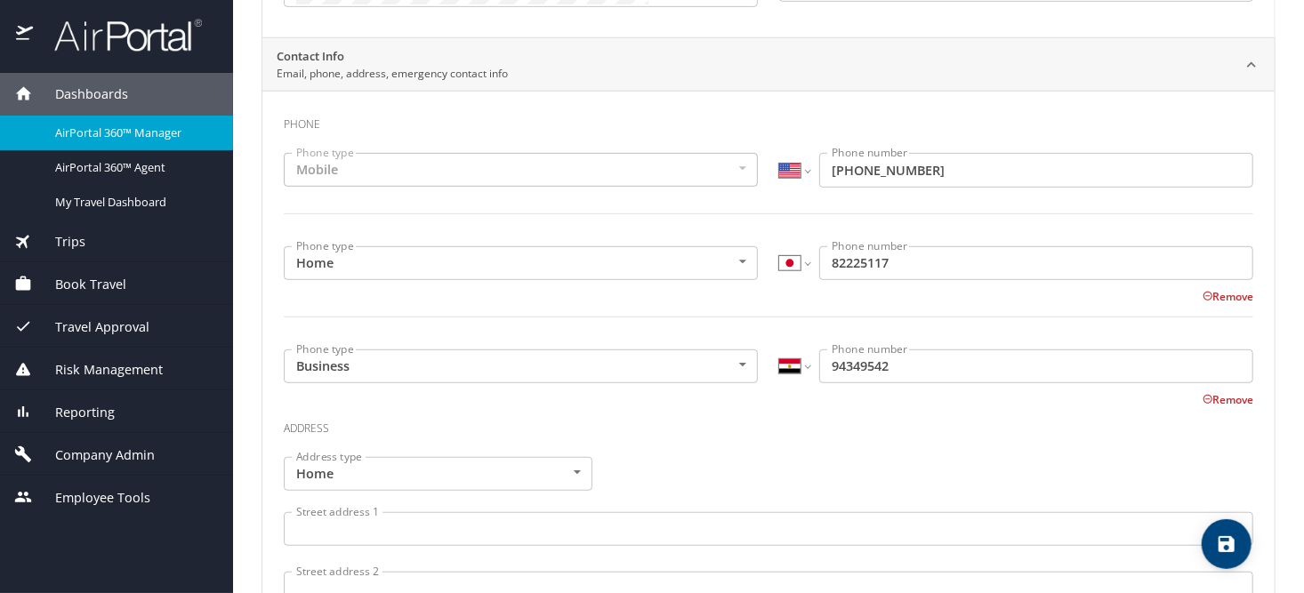
scroll to position [445, 0]
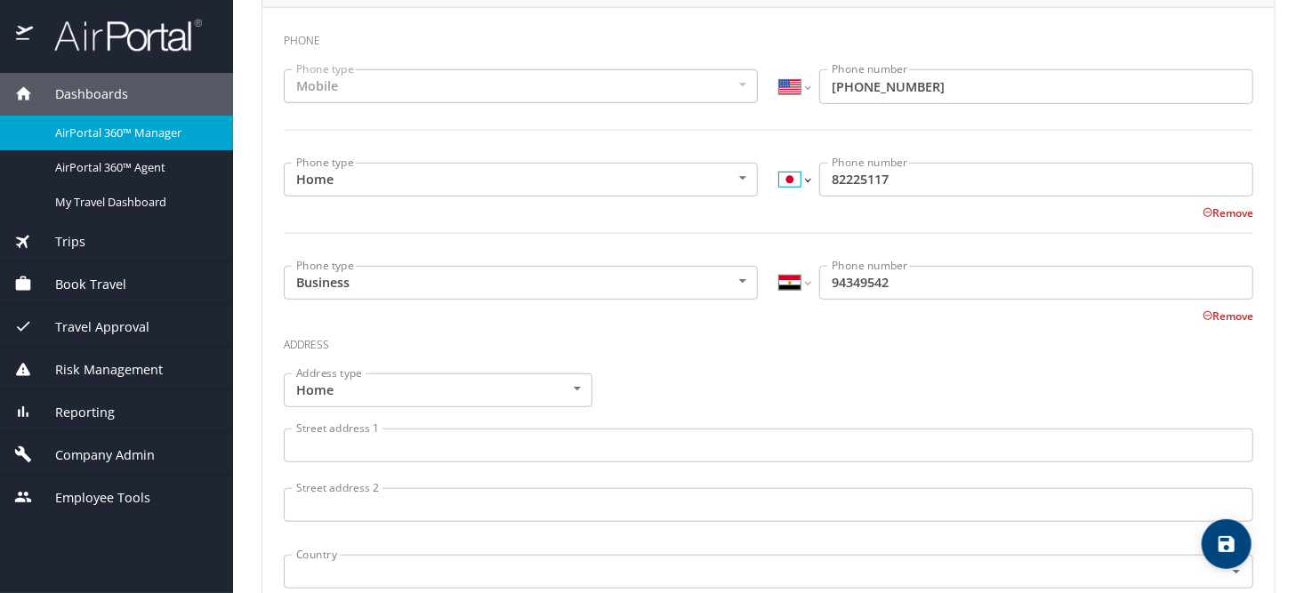
click at [801, 179] on select "International [GEOGRAPHIC_DATA] [GEOGRAPHIC_DATA] [GEOGRAPHIC_DATA] [GEOGRAPHIC…" at bounding box center [794, 180] width 30 height 34
select select "US"
click at [779, 163] on select "International [GEOGRAPHIC_DATA] [GEOGRAPHIC_DATA] [GEOGRAPHIC_DATA] [GEOGRAPHIC…" at bounding box center [794, 180] width 30 height 34
type input "(822) 251-17"
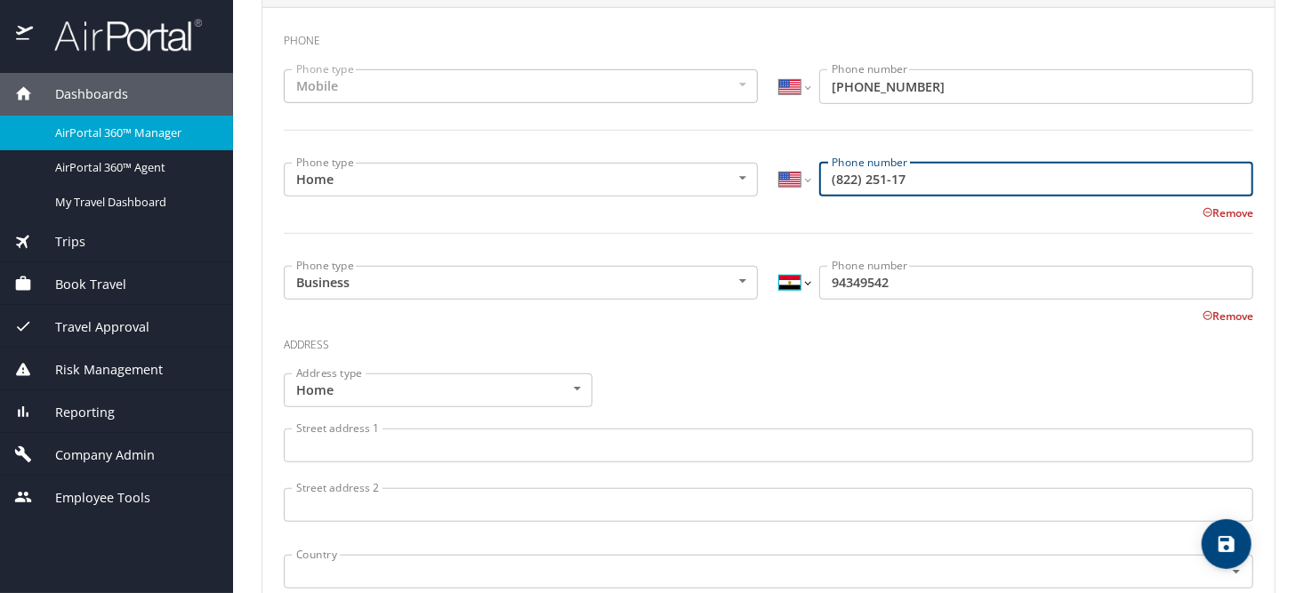
click at [801, 280] on select "International [GEOGRAPHIC_DATA] [GEOGRAPHIC_DATA] [GEOGRAPHIC_DATA] [GEOGRAPHIC…" at bounding box center [794, 283] width 30 height 34
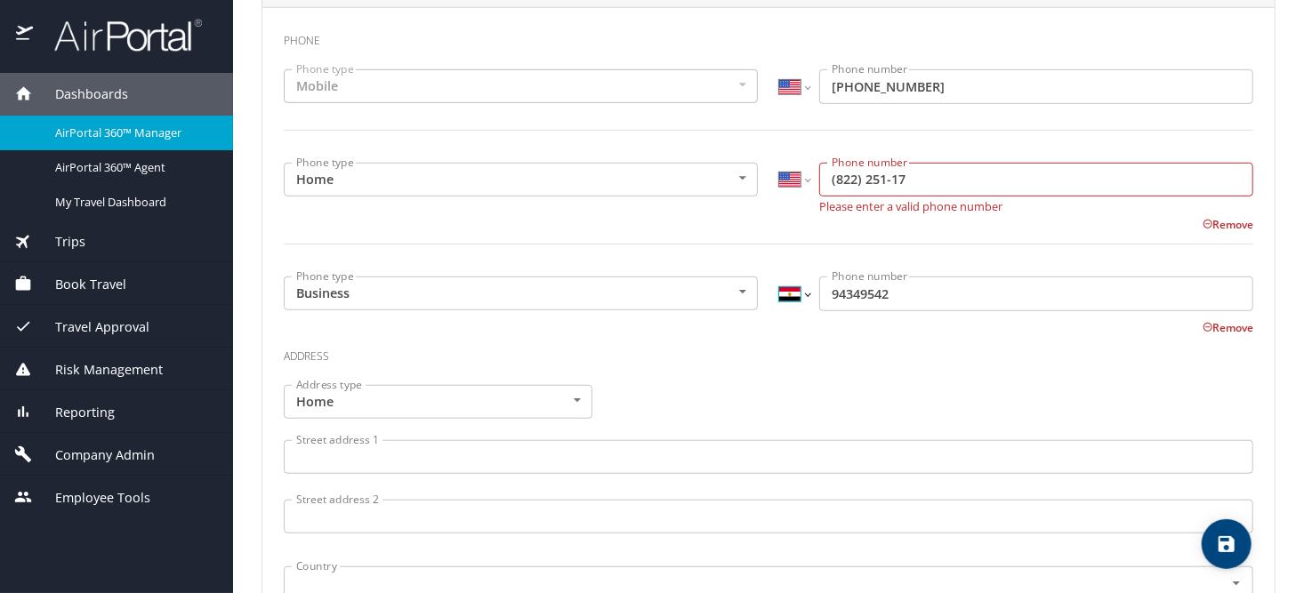
select select "US"
click at [779, 277] on select "International [GEOGRAPHIC_DATA] [GEOGRAPHIC_DATA] [GEOGRAPHIC_DATA] [GEOGRAPHIC…" at bounding box center [794, 294] width 30 height 34
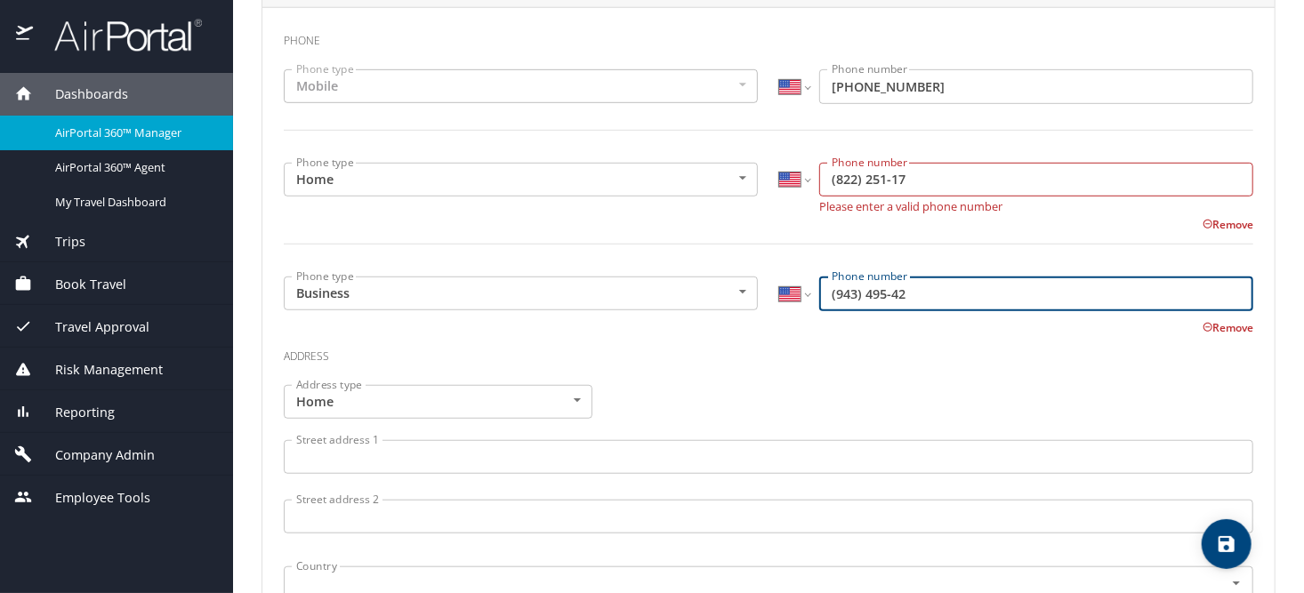
click at [912, 287] on input "(943) 495-42" at bounding box center [1036, 294] width 434 height 34
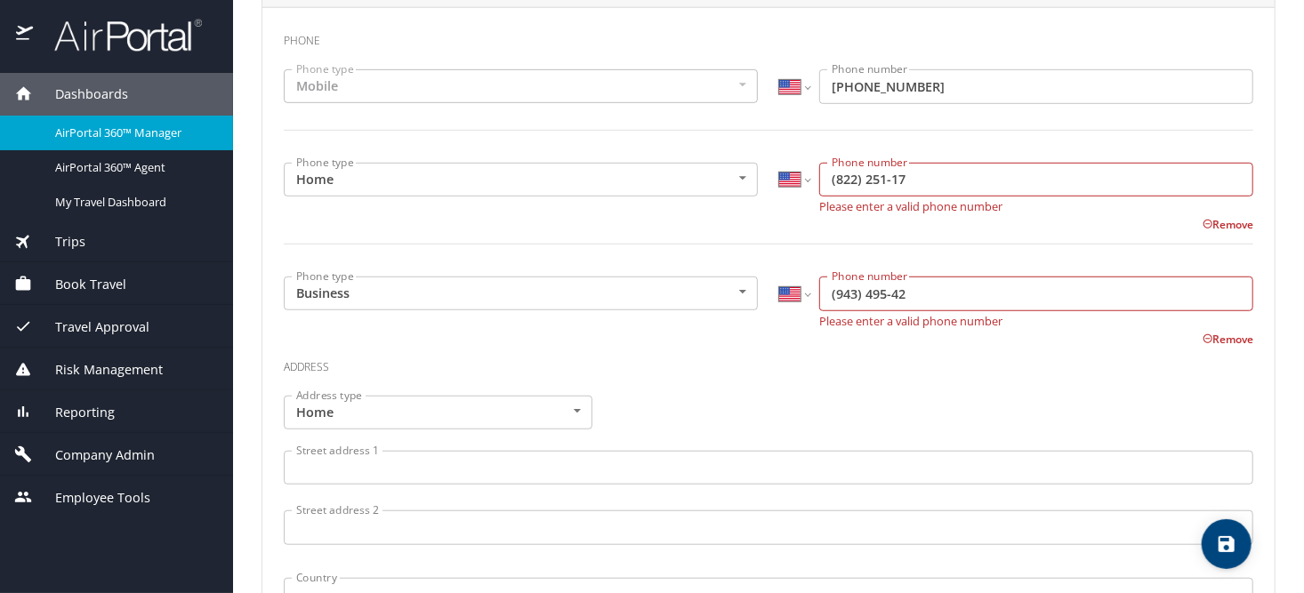
click at [820, 294] on input "(943) 495-42" at bounding box center [1036, 294] width 434 height 34
type input "1 (894) 349-542"
select select "CA"
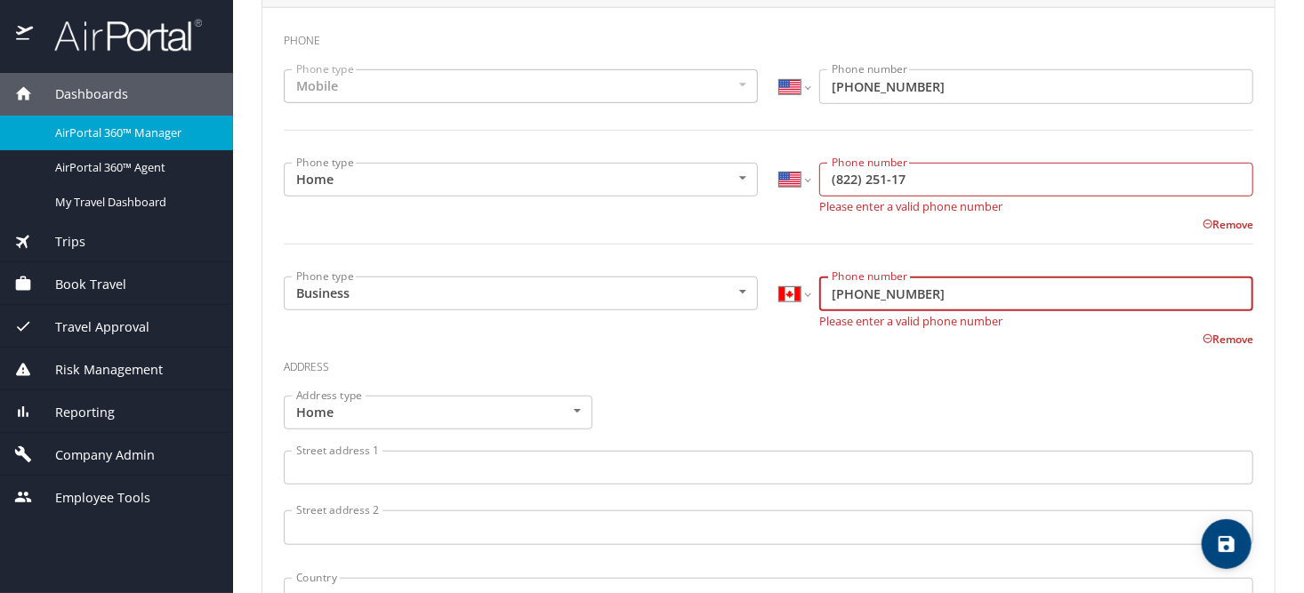
type input "1 81894349542"
select select "US"
type input "1 81894349542"
drag, startPoint x: 933, startPoint y: 295, endPoint x: 792, endPoint y: 274, distance: 143.0
click at [793, 281] on div "International [GEOGRAPHIC_DATA] [GEOGRAPHIC_DATA] [GEOGRAPHIC_DATA] [GEOGRAPHIC…" at bounding box center [1016, 294] width 474 height 34
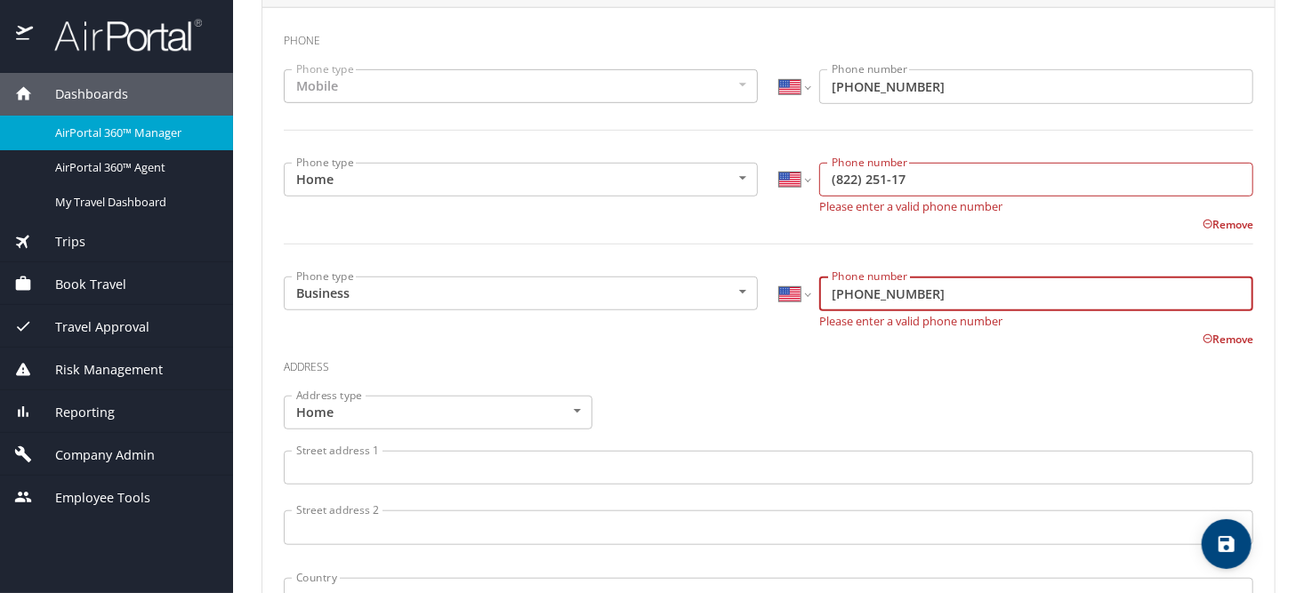
type input "1 (818) 943-5671"
click at [936, 172] on input "(822) 251-17" at bounding box center [1036, 180] width 434 height 34
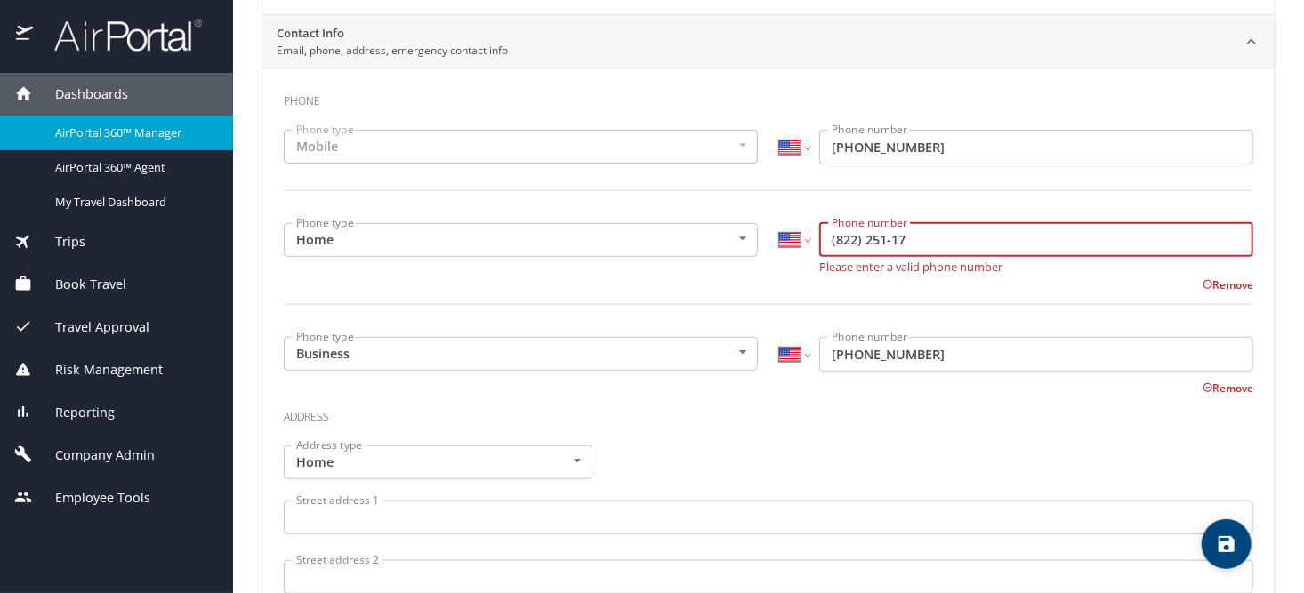
scroll to position [356, 0]
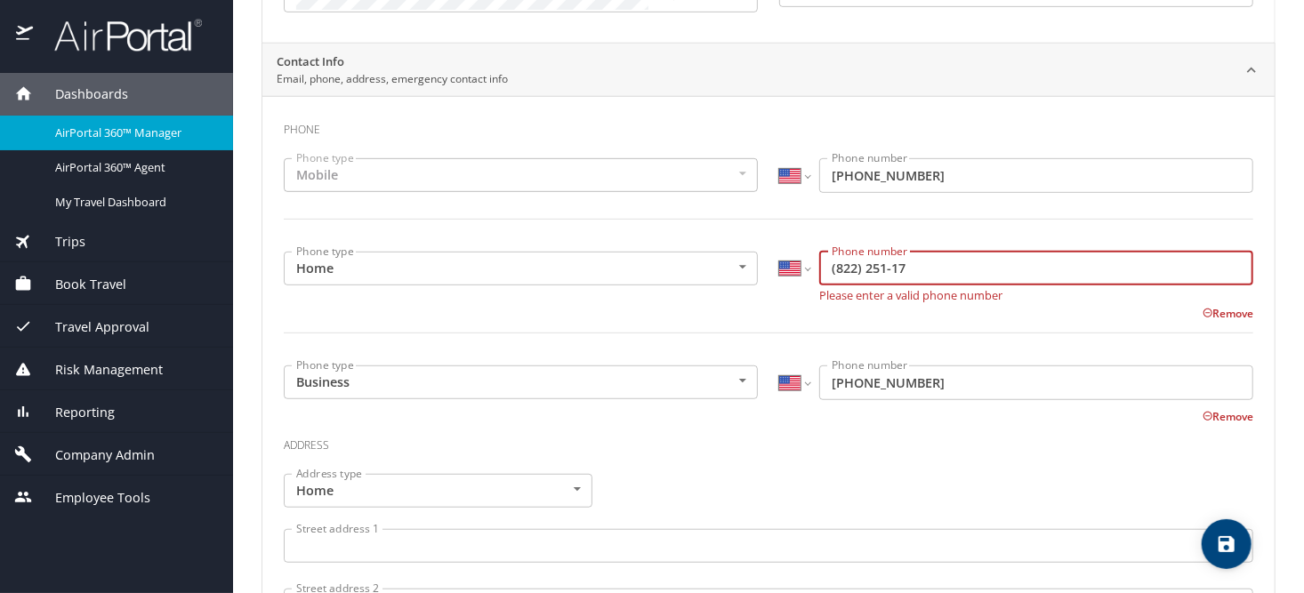
click at [825, 271] on input "(822) 251-17" at bounding box center [1036, 269] width 434 height 34
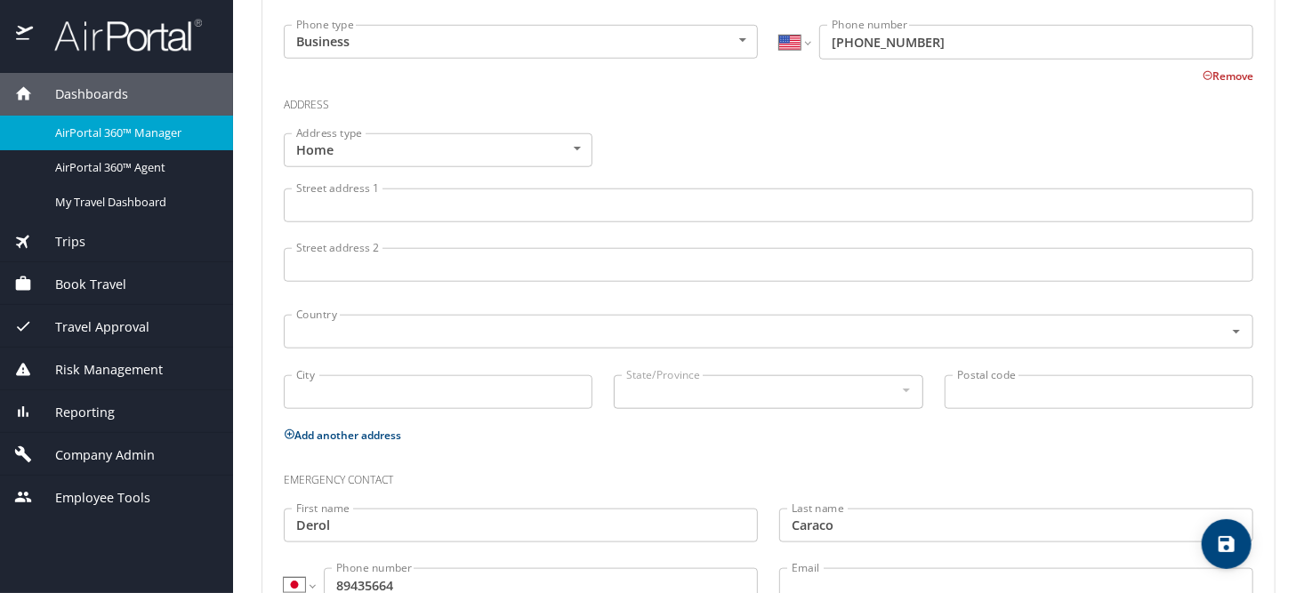
scroll to position [762, 0]
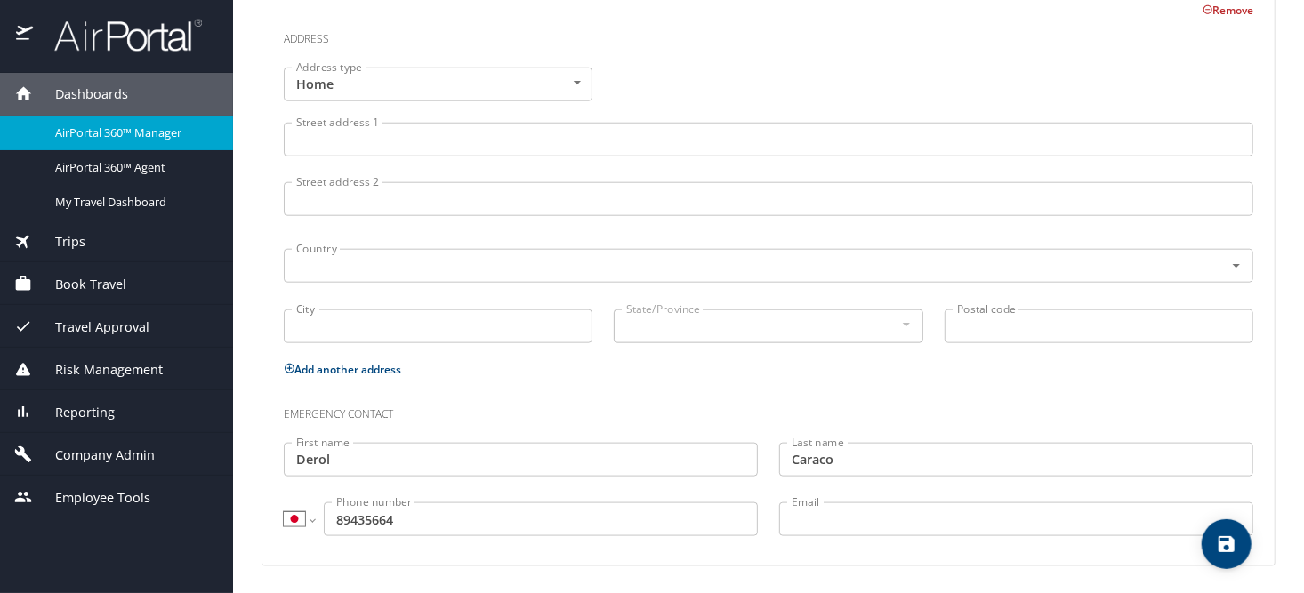
type input "1 (818) 222-5117"
click at [307, 518] on select "International [GEOGRAPHIC_DATA] [GEOGRAPHIC_DATA] [GEOGRAPHIC_DATA] [GEOGRAPHIC…" at bounding box center [299, 520] width 30 height 34
select select "US"
click at [284, 503] on select "International [GEOGRAPHIC_DATA] [GEOGRAPHIC_DATA] [GEOGRAPHIC_DATA] [GEOGRAPHIC…" at bounding box center [299, 520] width 30 height 34
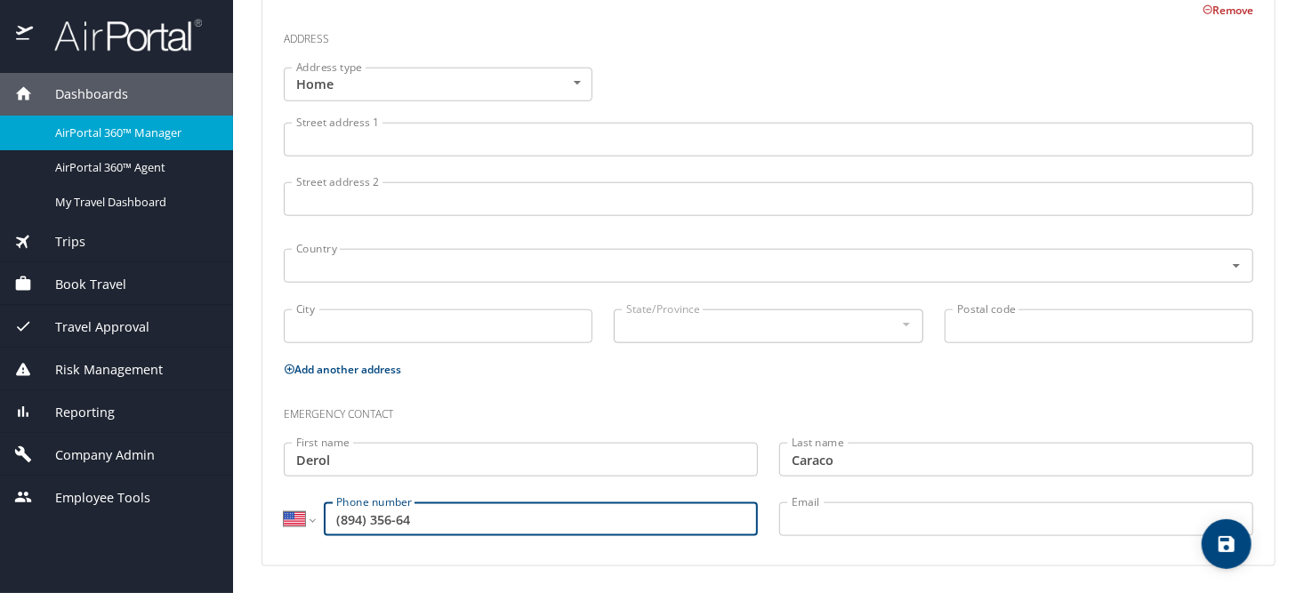
click at [394, 518] on input "(894) 356-64" at bounding box center [541, 520] width 434 height 34
click at [334, 515] on input "(894) 356-64" at bounding box center [541, 520] width 434 height 34
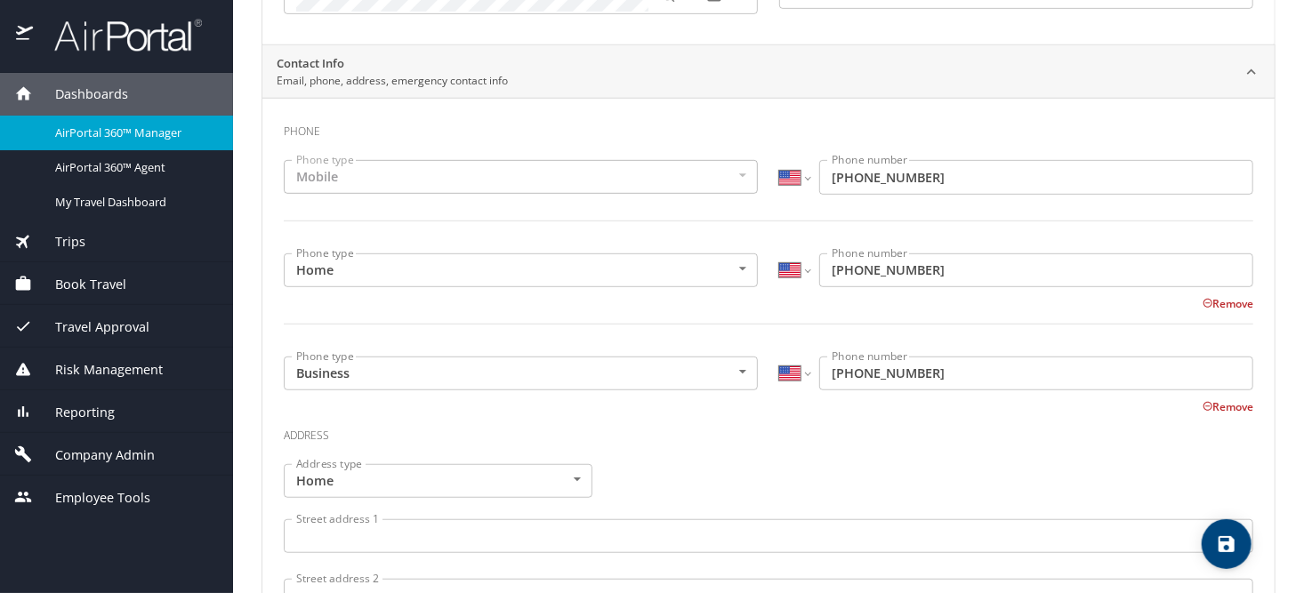
scroll to position [307, 0]
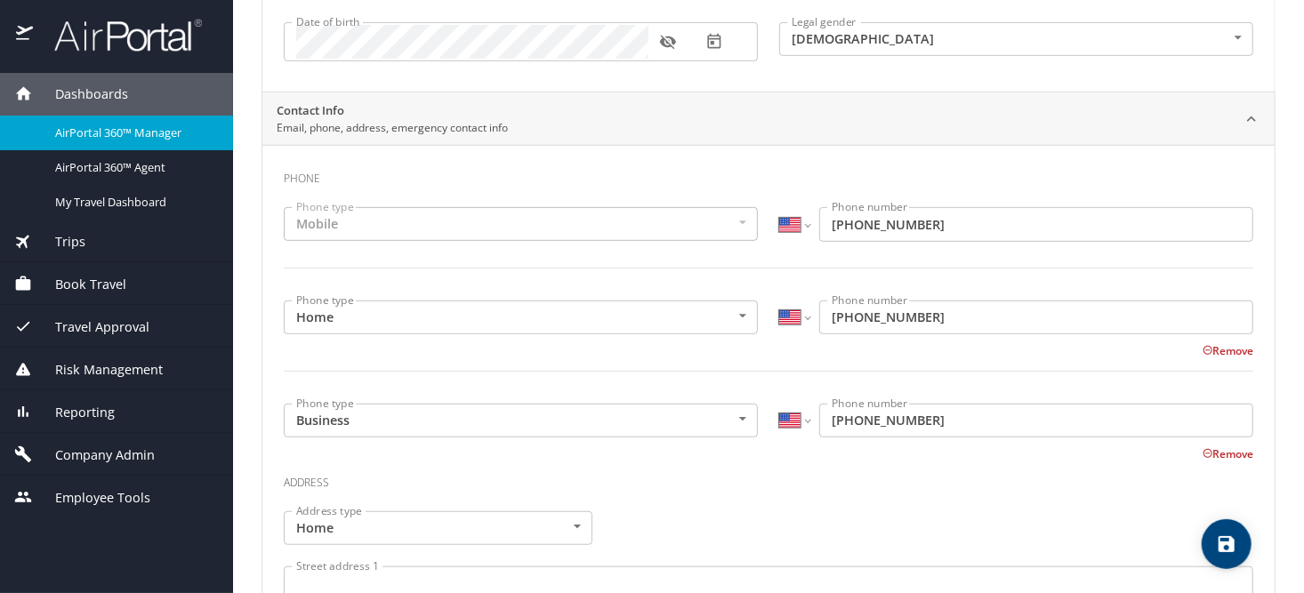
type input "1 (818) 943-5664"
click at [1232, 538] on icon "save" at bounding box center [1227, 544] width 16 height 16
select select "US"
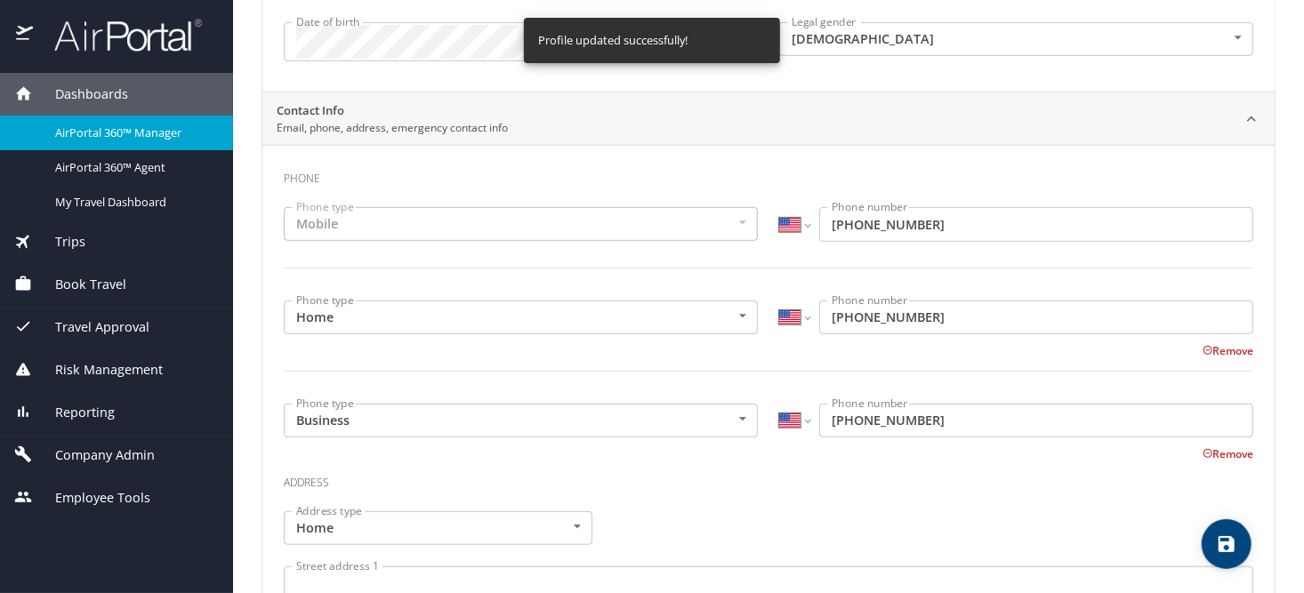
select select "US"
